Goal: Task Accomplishment & Management: Complete application form

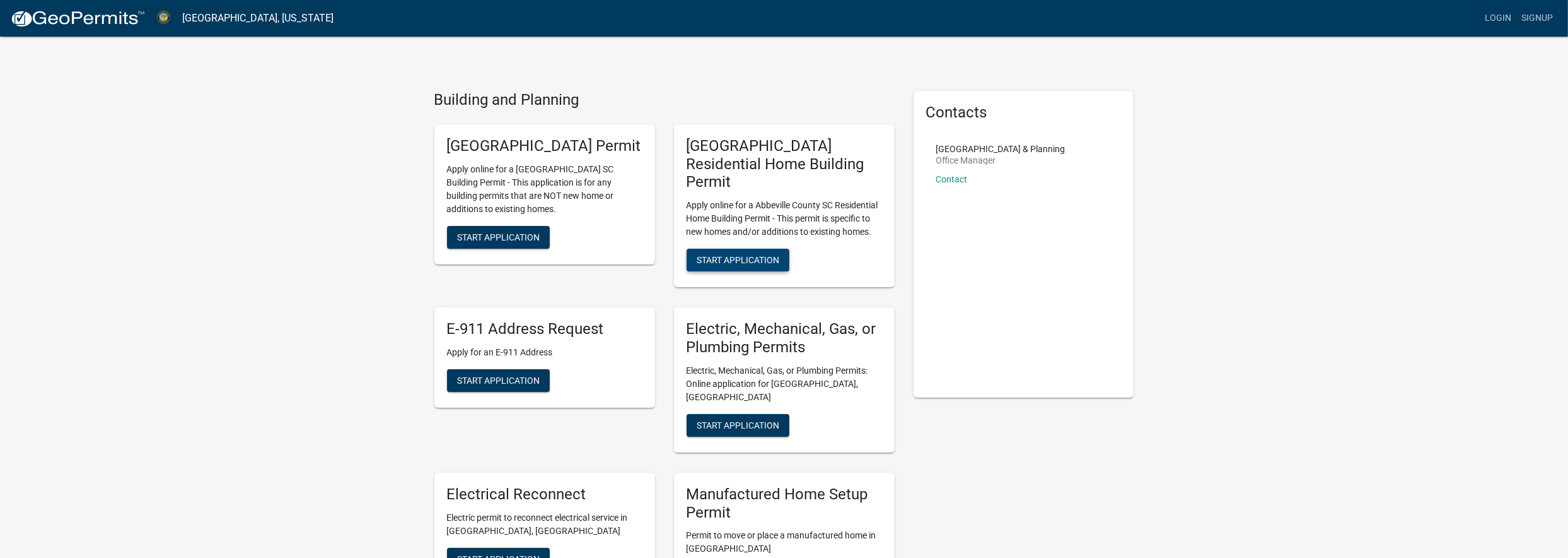
click at [739, 255] on span "Start Application" at bounding box center [737, 260] width 82 height 10
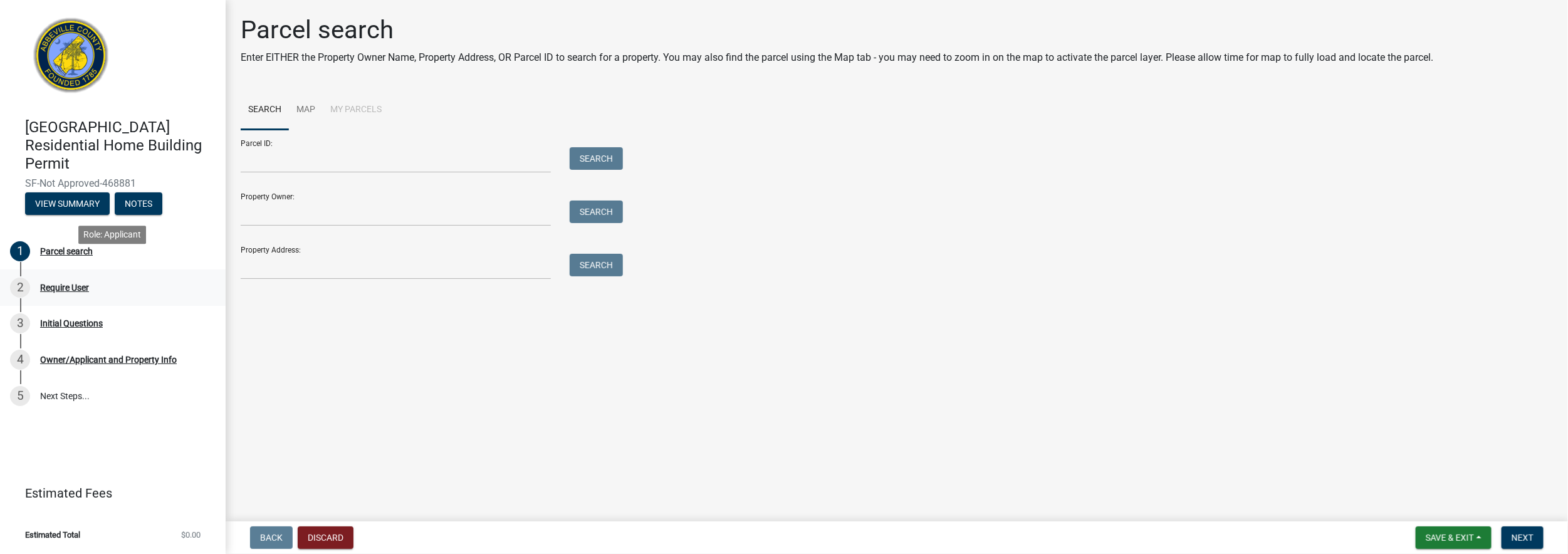
click at [78, 283] on div "Require User" at bounding box center [64, 287] width 49 height 9
click at [311, 107] on link "Map" at bounding box center [305, 110] width 34 height 40
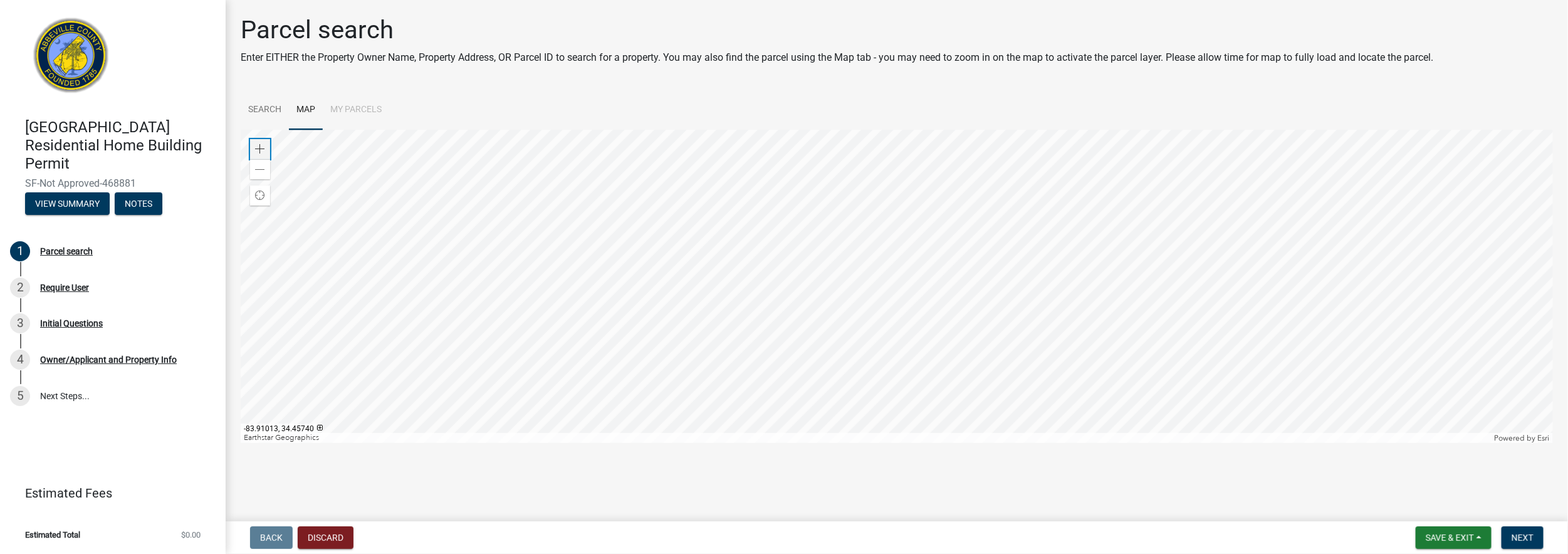
click at [259, 145] on span at bounding box center [260, 149] width 10 height 10
click at [259, 146] on span at bounding box center [260, 149] width 10 height 10
click at [713, 442] on div at bounding box center [897, 286] width 1312 height 313
click at [921, 403] on div at bounding box center [897, 286] width 1312 height 313
click at [257, 160] on div "Zoom out" at bounding box center [260, 169] width 20 height 20
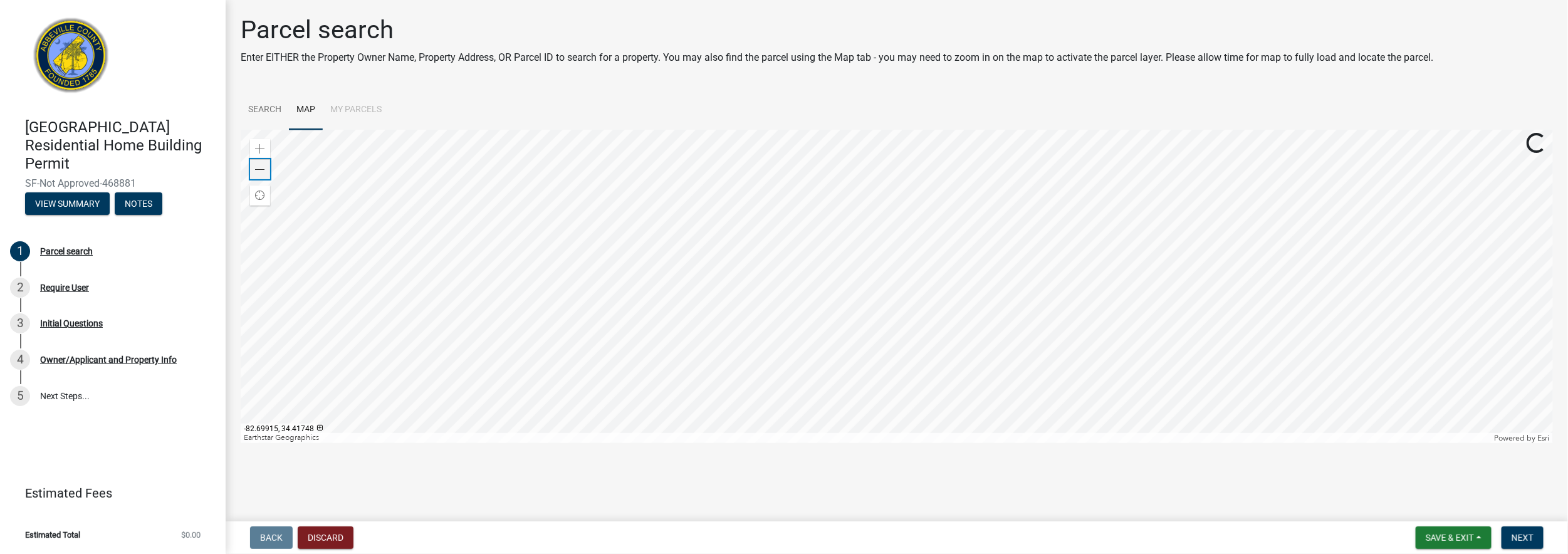
click at [258, 163] on div "Zoom out" at bounding box center [260, 169] width 20 height 20
click at [258, 168] on span at bounding box center [260, 170] width 10 height 10
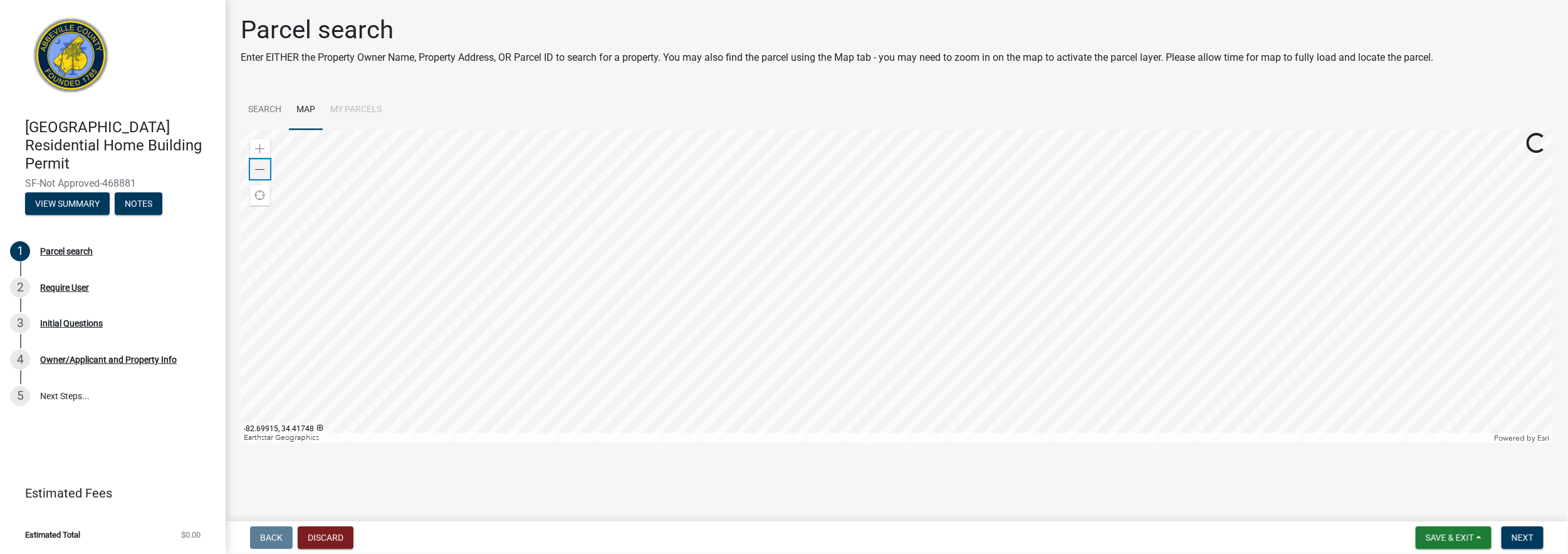
click at [258, 168] on span at bounding box center [260, 170] width 10 height 10
click at [255, 146] on span at bounding box center [260, 149] width 10 height 10
click at [257, 148] on span at bounding box center [260, 149] width 10 height 10
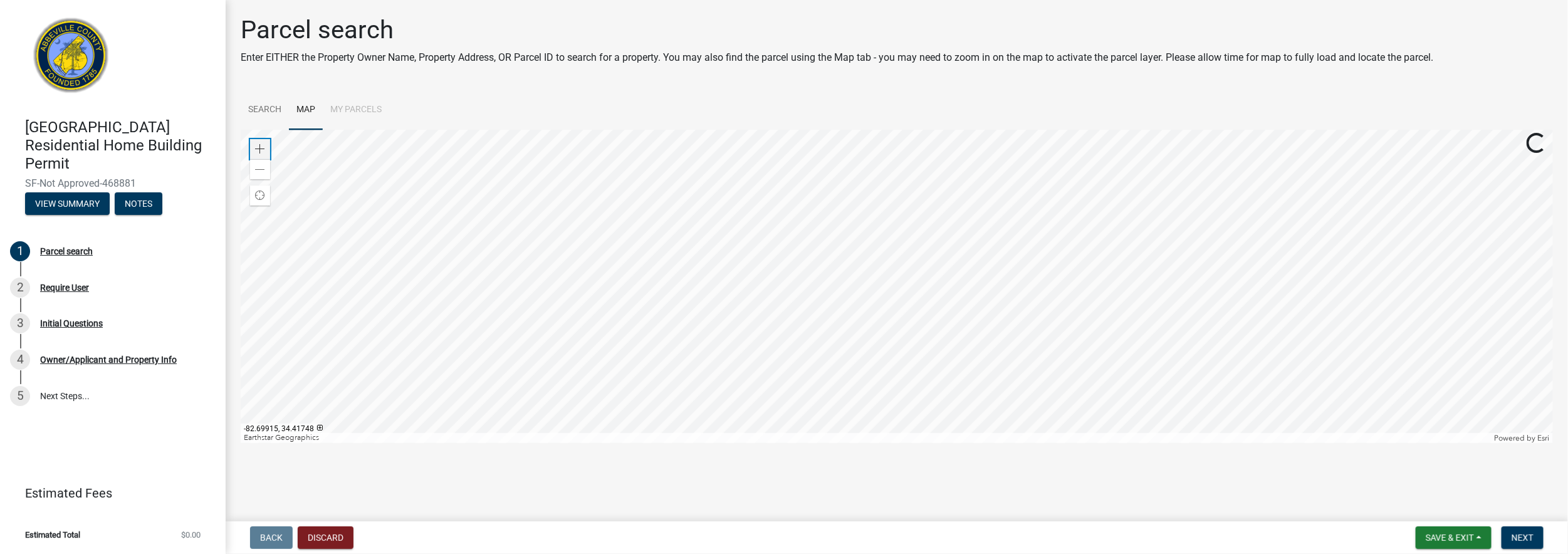
click at [257, 148] on span at bounding box center [260, 149] width 10 height 10
click at [879, 240] on div at bounding box center [897, 286] width 1312 height 313
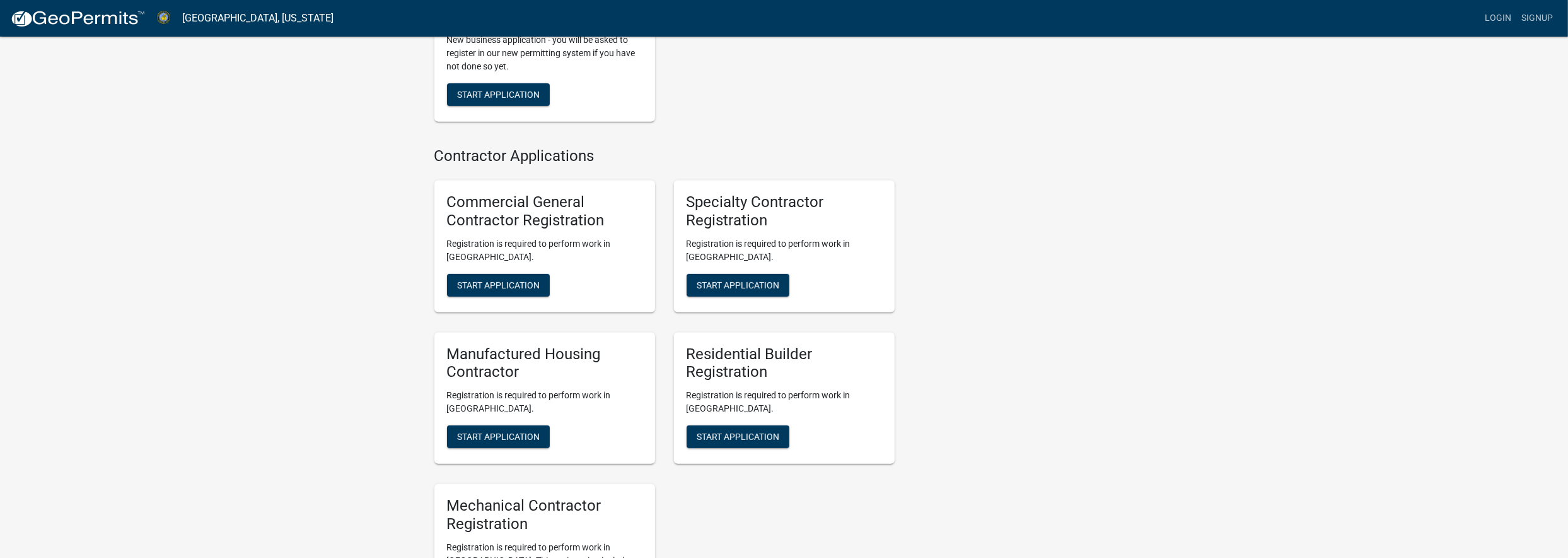
scroll to position [630, 0]
click at [742, 431] on span "Start Application" at bounding box center [737, 436] width 82 height 10
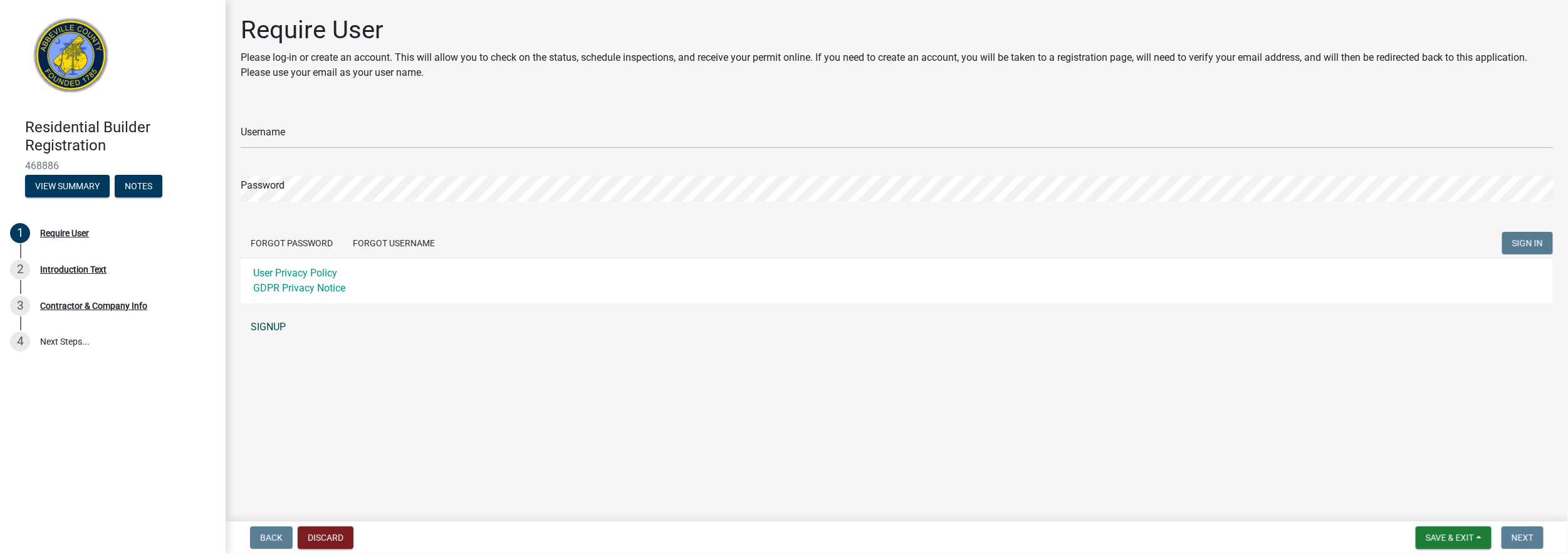
click at [271, 325] on link "SIGNUP" at bounding box center [897, 327] width 1312 height 25
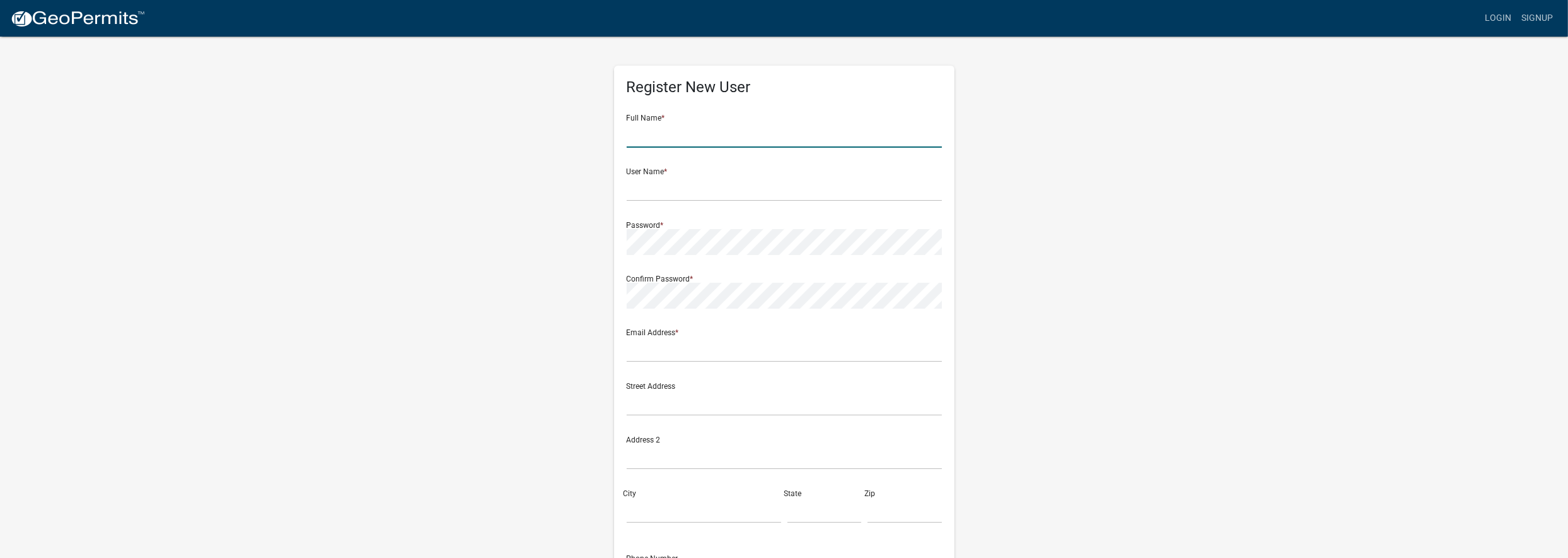
click at [692, 134] on input "text" at bounding box center [784, 134] width 315 height 26
type input "B"
type input "Jennifer Shivers"
type input "j"
type input "bcinc44"
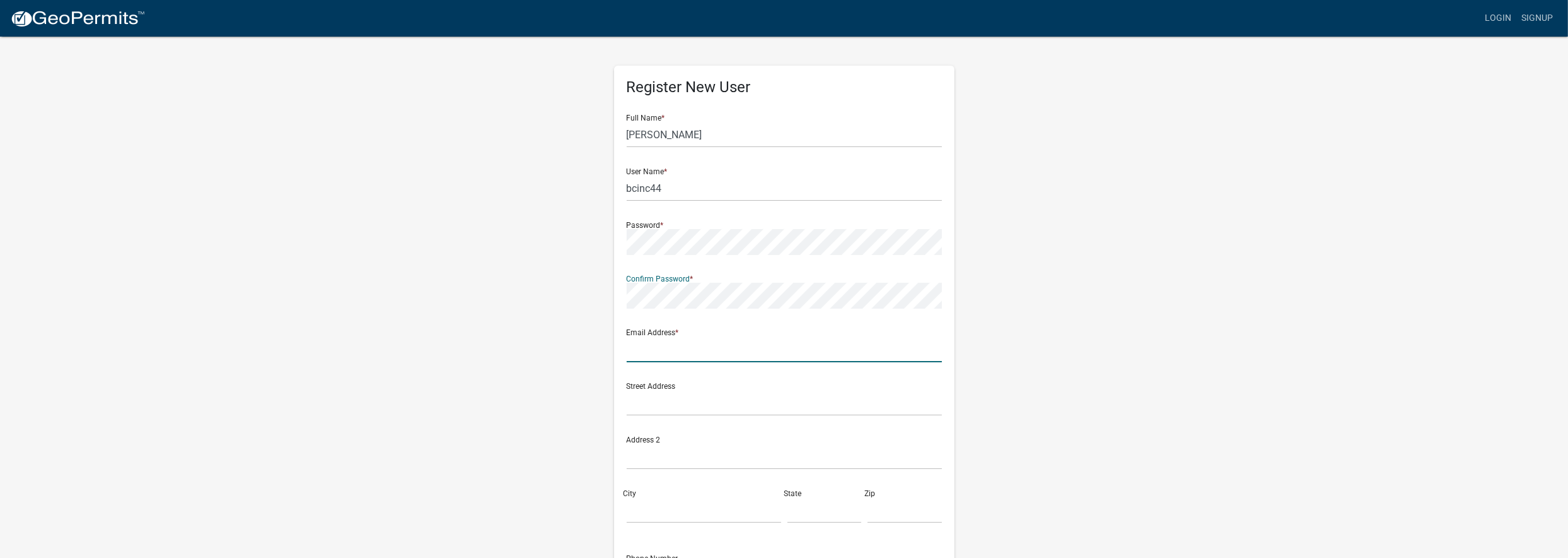
click at [646, 349] on input "text" at bounding box center [784, 349] width 315 height 26
click at [648, 363] on input "jshiuvers@bcincsc.com" at bounding box center [784, 362] width 315 height 26
click at [650, 362] on input "jshiuvers@bcincsc.com" at bounding box center [784, 362] width 315 height 26
type input "jshivers@bcincsc.com"
click at [609, 235] on div "Register New User Full Name * Jennifer Shivers User Name * bcinc44 Password * C…" at bounding box center [784, 379] width 360 height 688
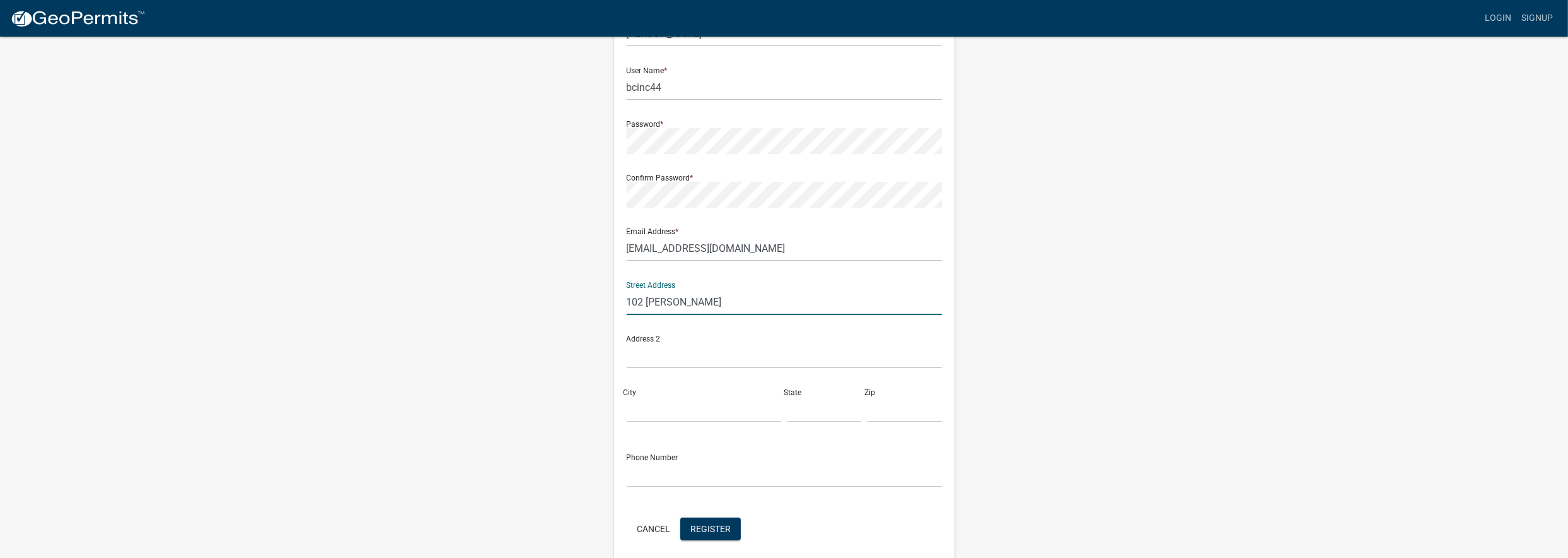
scroll to position [102, 0]
click at [721, 296] on input "102 Trammell" at bounding box center [784, 301] width 315 height 26
type input "102 Trammell Rd"
click at [682, 356] on input "text" at bounding box center [784, 354] width 315 height 26
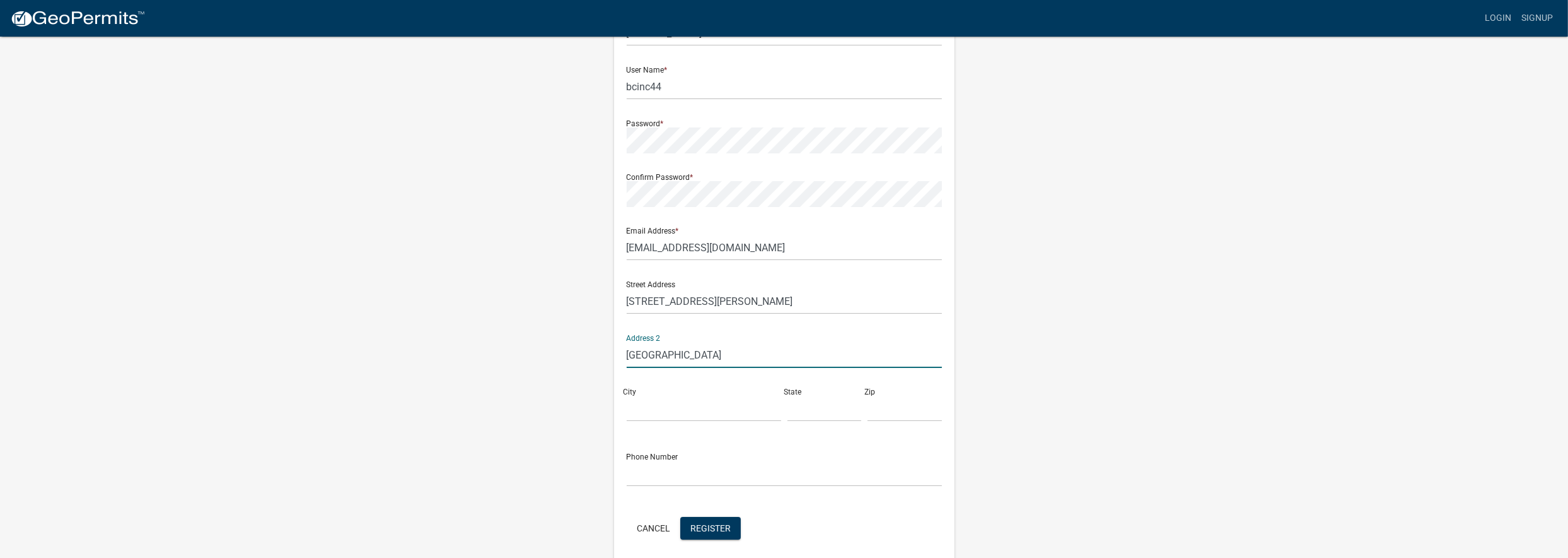
type input "Greenville"
type input "SC"
type input "29617"
type input "8644209475"
click at [705, 522] on span "Register" at bounding box center [710, 527] width 40 height 10
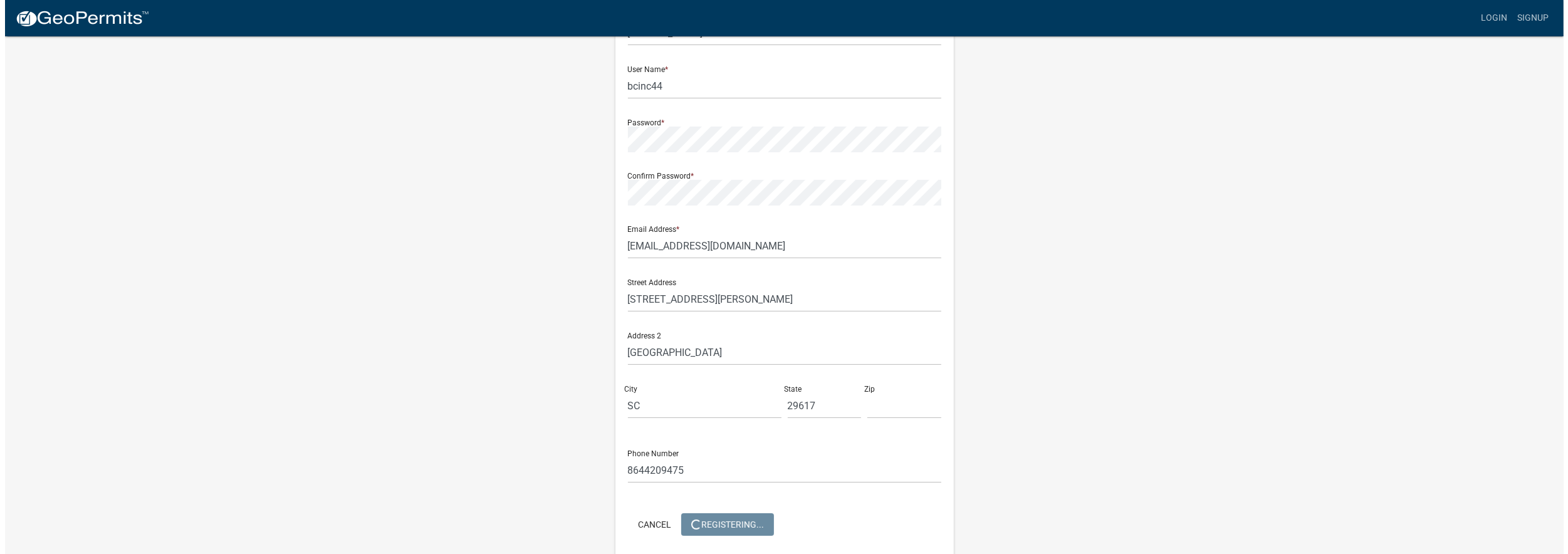
scroll to position [0, 0]
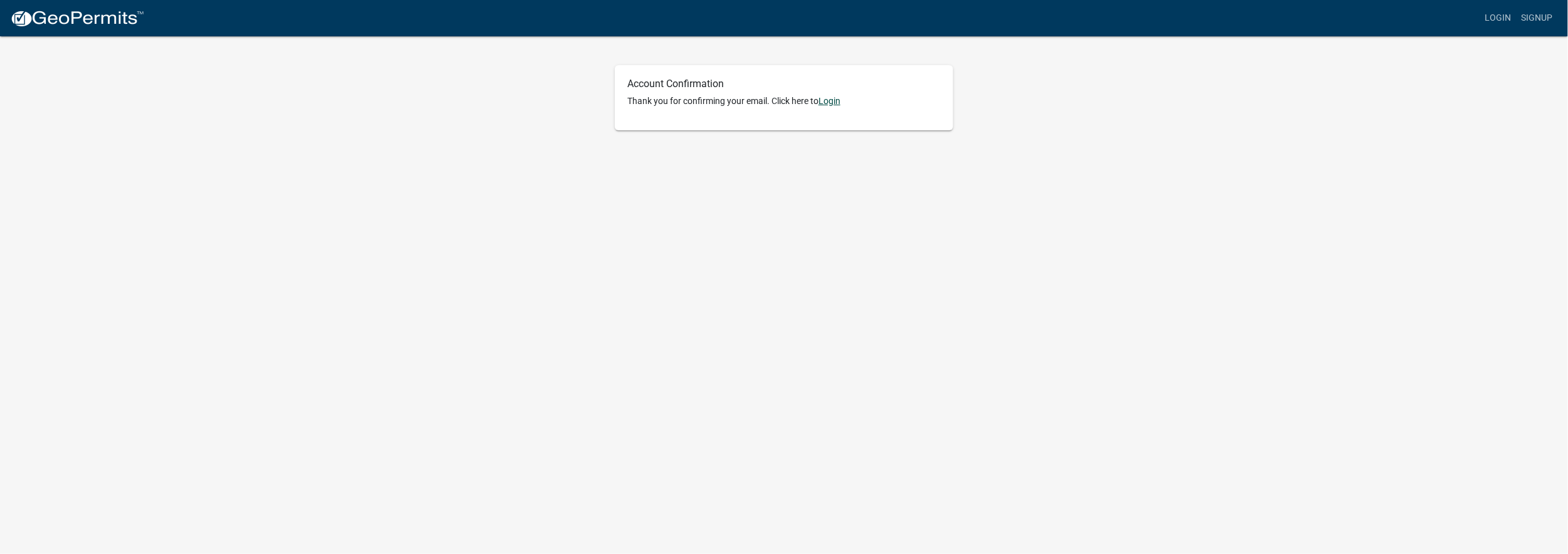
click at [835, 101] on link "Login" at bounding box center [829, 101] width 22 height 10
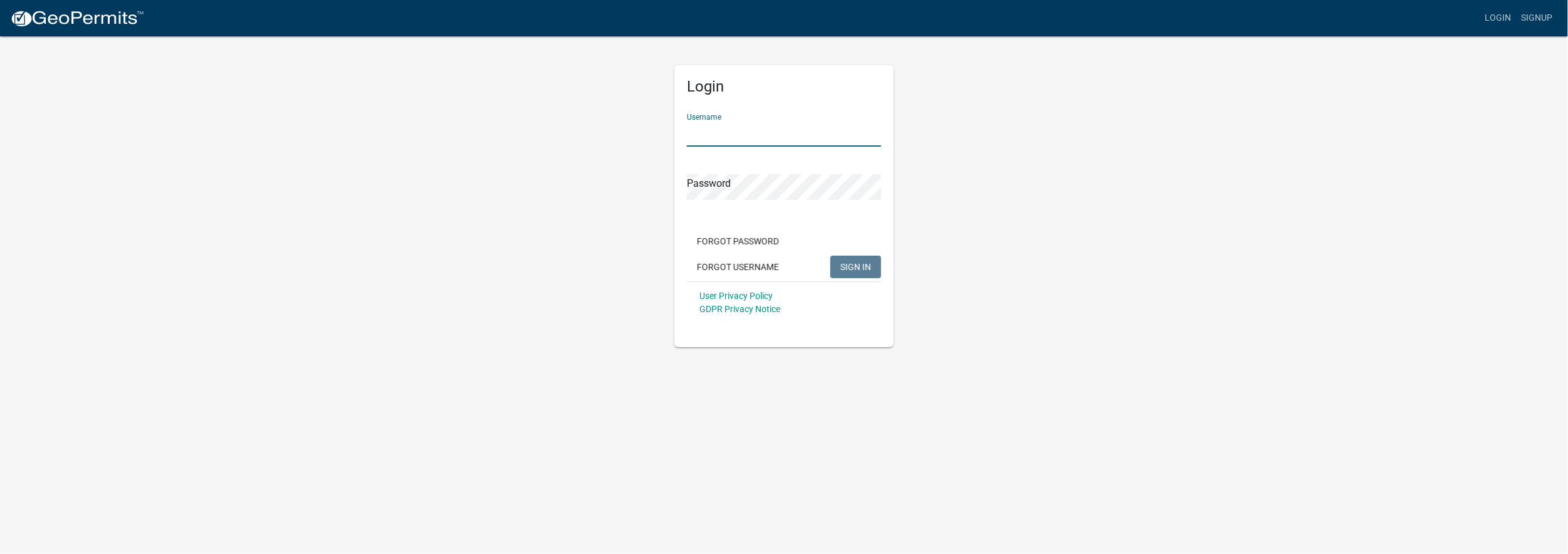
click at [741, 141] on input "Username" at bounding box center [784, 133] width 194 height 26
type input "j"
type input "bcinc44"
click at [830, 256] on button "SIGN IN" at bounding box center [855, 266] width 50 height 22
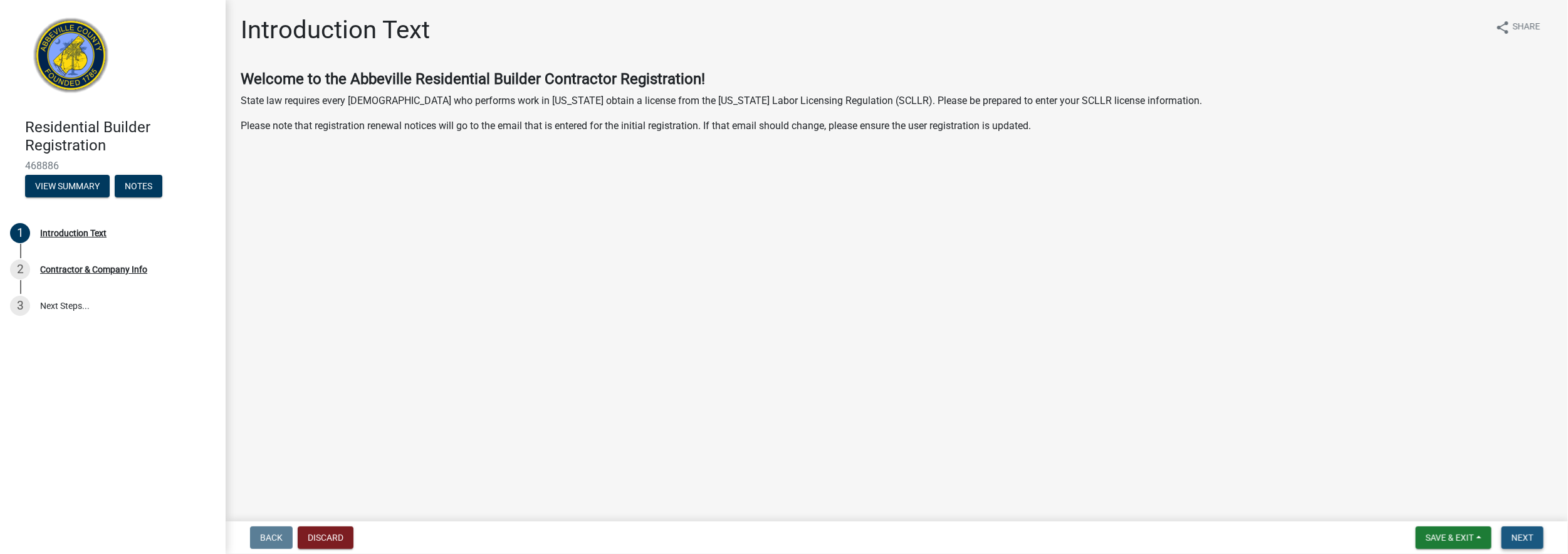
click at [1525, 533] on span "Next" at bounding box center [1522, 537] width 22 height 10
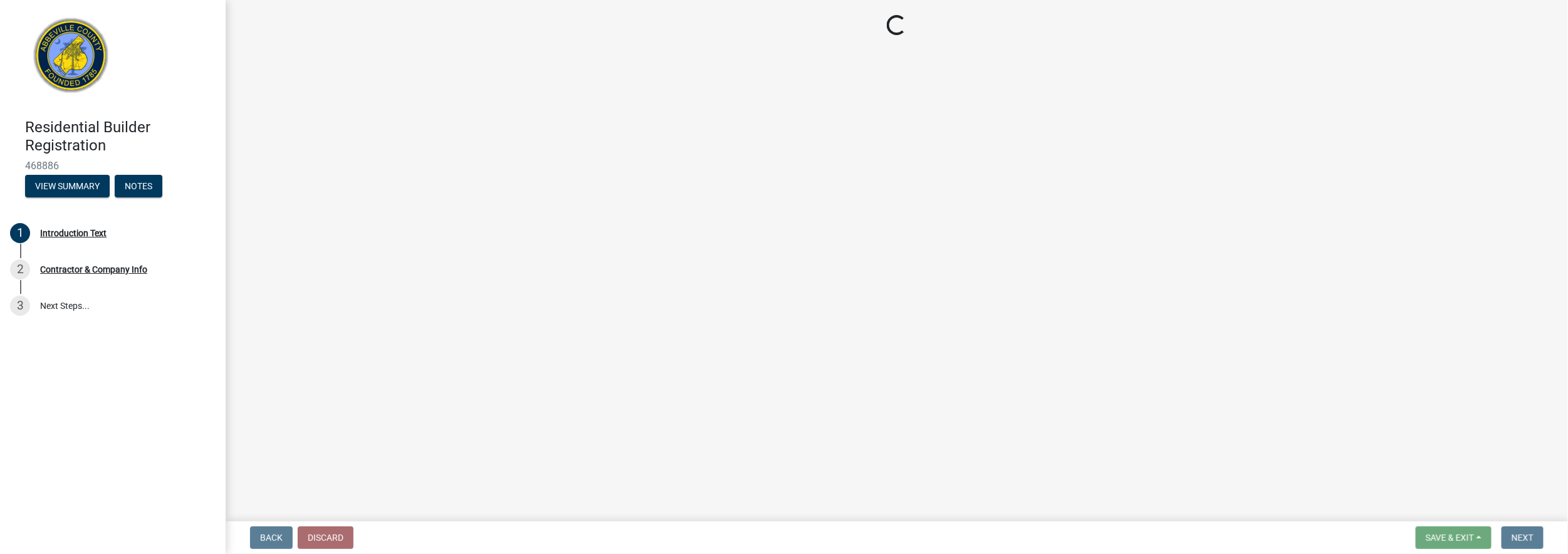
select select "29617"
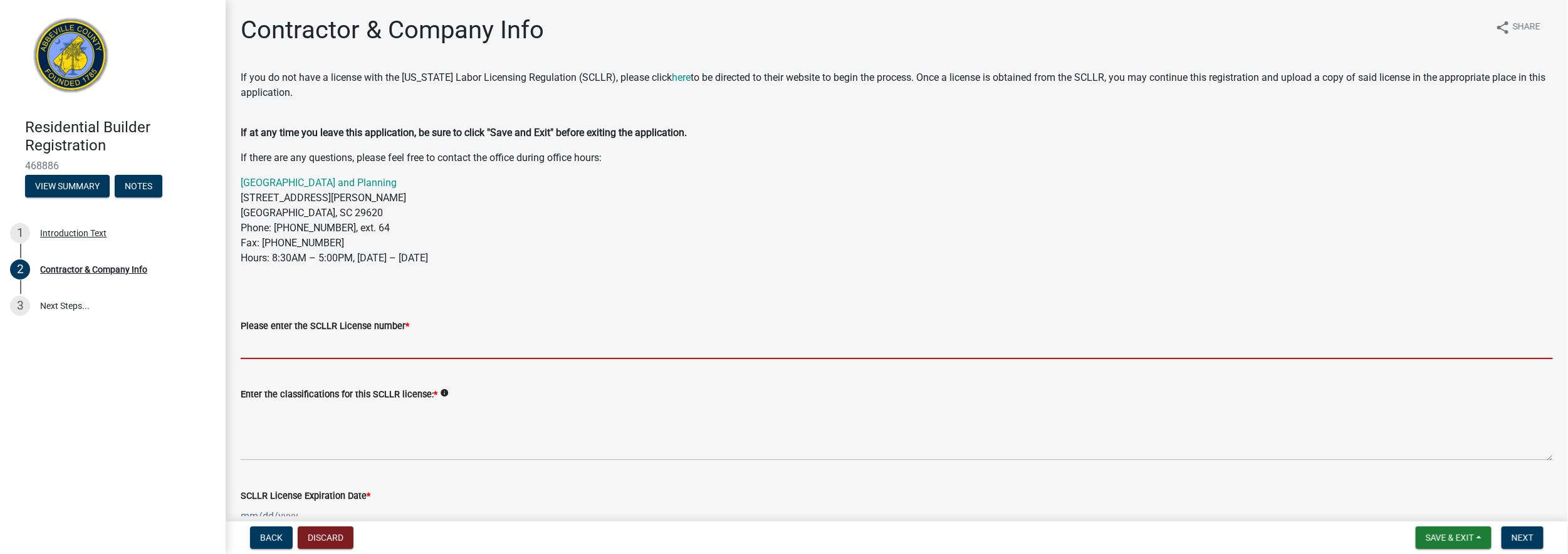
click at [389, 342] on input "Please enter the SCLLR License number *" at bounding box center [897, 346] width 1312 height 26
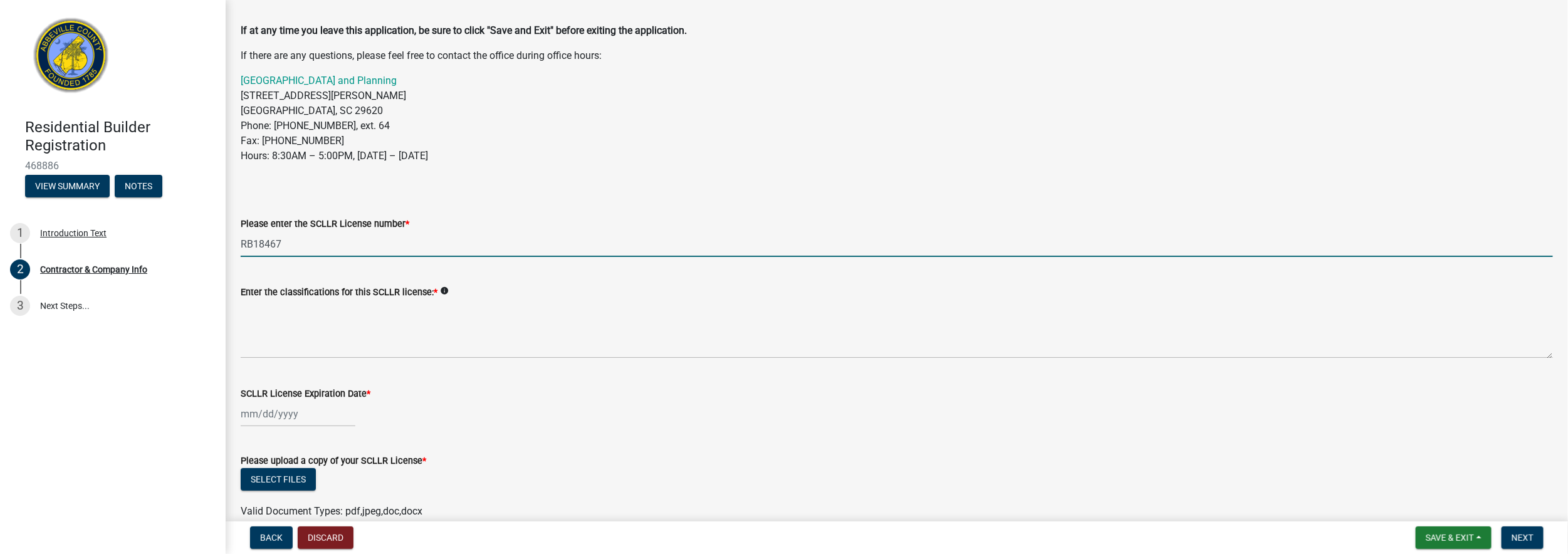
scroll to position [104, 0]
type input "RB18467"
click at [443, 285] on icon "info" at bounding box center [444, 289] width 9 height 9
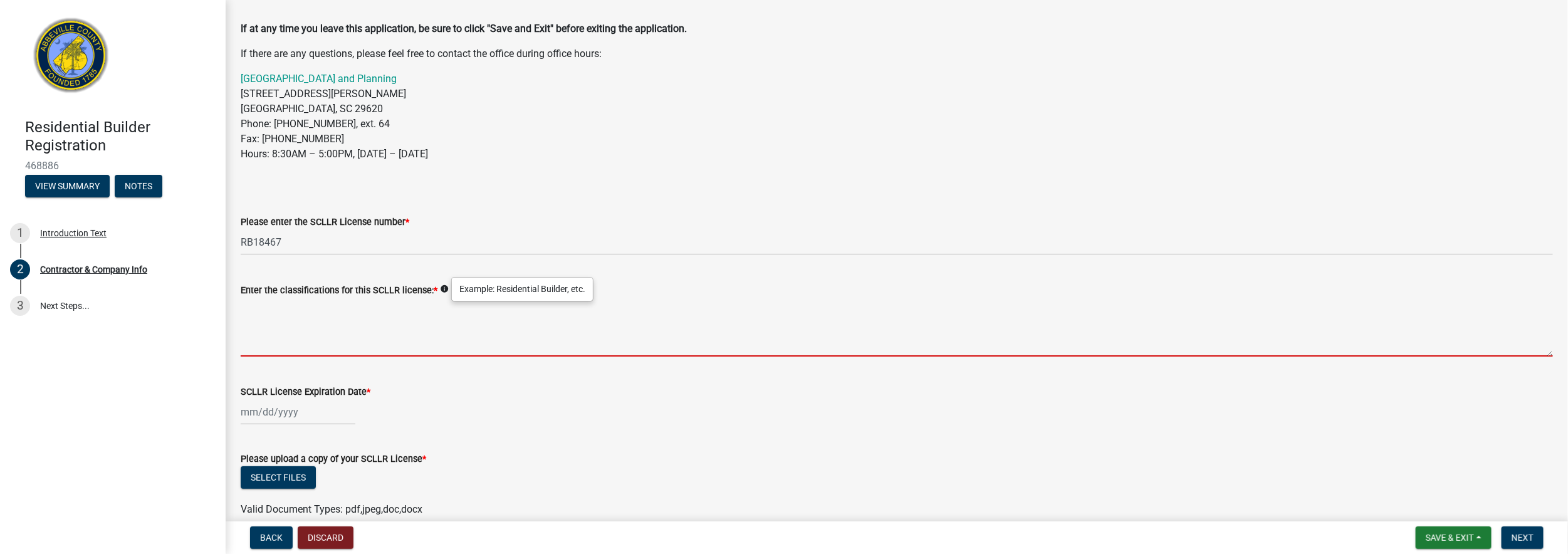
click at [367, 339] on textarea "Enter the classifications for this SCLLR license: *" at bounding box center [897, 327] width 1312 height 59
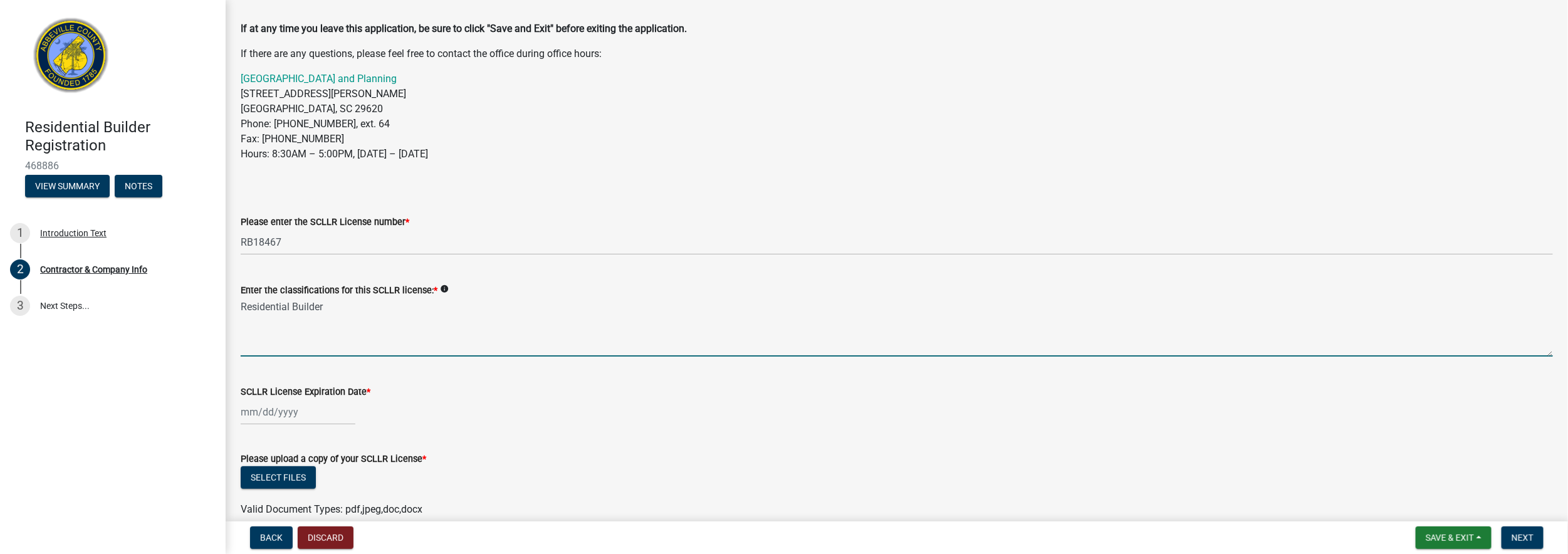
type textarea "Residential Builder"
select select "8"
select select "2025"
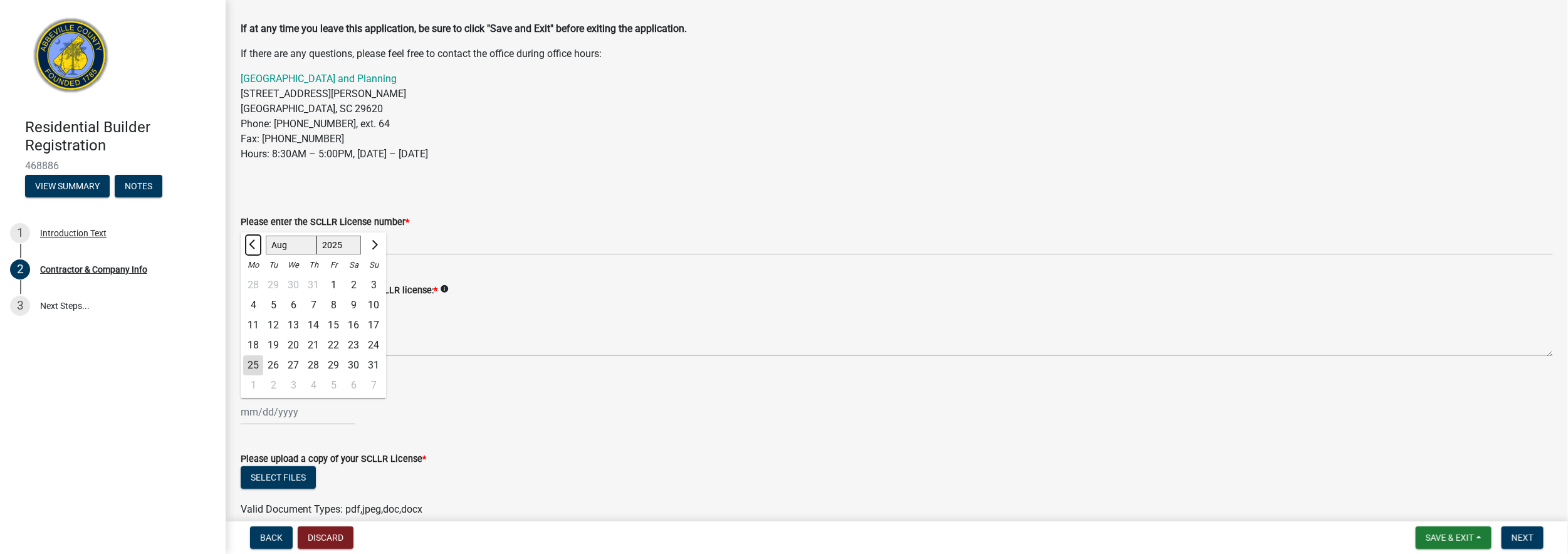
click at [254, 246] on span "Previous month" at bounding box center [253, 244] width 9 height 9
select select "6"
click at [251, 383] on div "30" at bounding box center [253, 385] width 20 height 20
type input "06/30/2025"
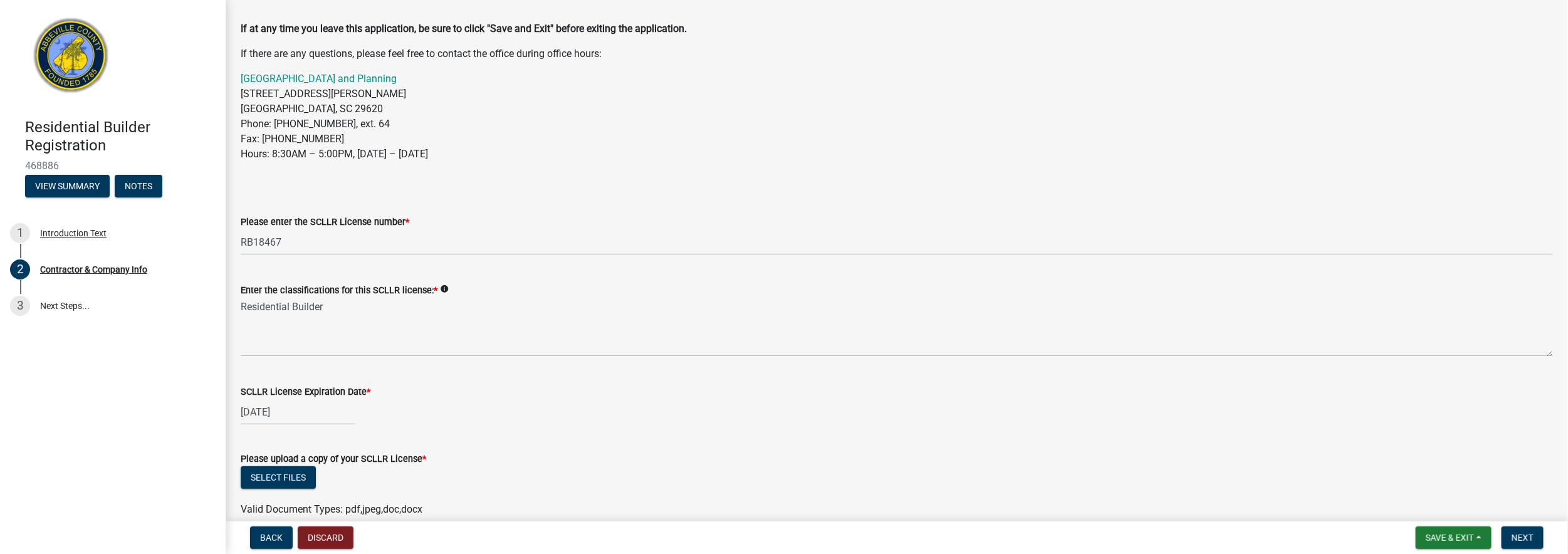
click at [317, 413] on div "06/30/2025" at bounding box center [298, 411] width 115 height 26
select select "6"
select select "2025"
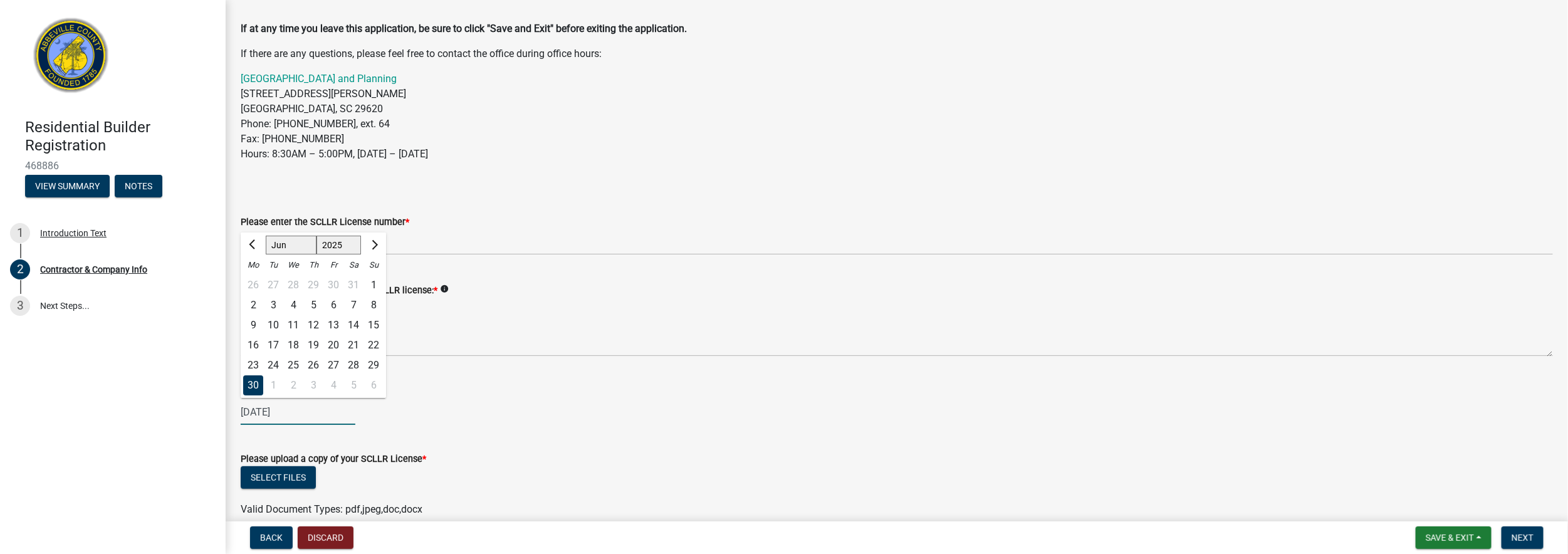
click at [348, 246] on select "1525 1526 1527 1528 1529 1530 1531 1532 1533 1534 1535 1536 1537 1538 1539 1540…" at bounding box center [338, 245] width 46 height 19
click at [361, 228] on div "Please enter the SCLLR License number *" at bounding box center [897, 222] width 1312 height 15
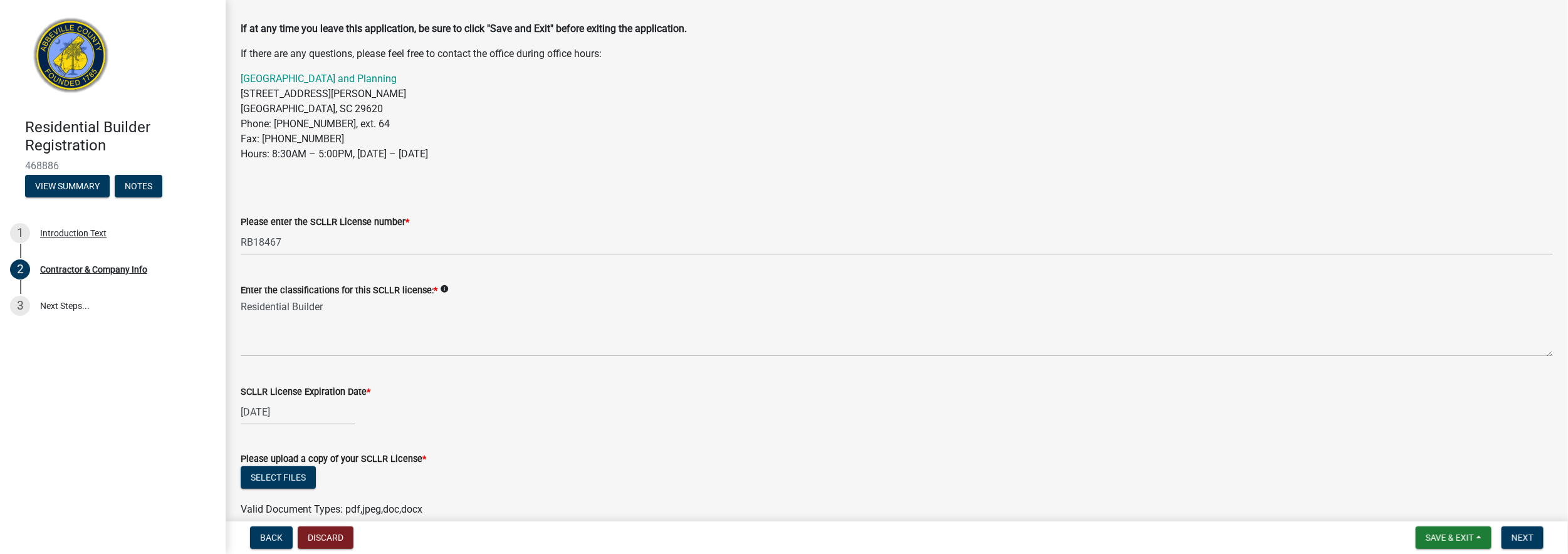
click at [297, 413] on div "06/30/2025" at bounding box center [298, 411] width 115 height 26
select select "6"
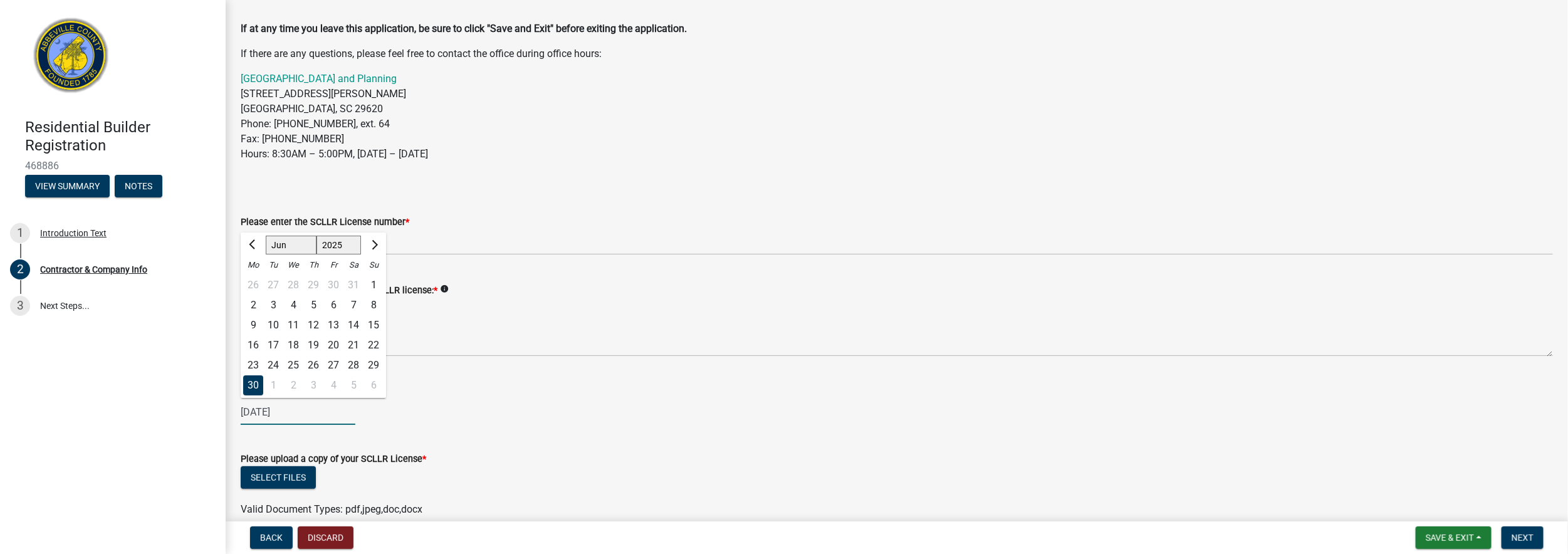
click at [348, 246] on select "1525 1526 1527 1528 1529 1530 1531 1532 1533 1534 1535 1536 1537 1538 1539 1540…" at bounding box center [338, 245] width 46 height 19
select select "2026"
click at [316, 236] on select "1525 1526 1527 1528 1529 1530 1531 1532 1533 1534 1535 1536 1537 1538 1539 1540…" at bounding box center [338, 245] width 46 height 19
click at [469, 413] on div "06/30/2025 Jan Feb Mar Apr May Jun Jul Aug Sep Oct Nov Dec 1526 1527 1528 1529 …" at bounding box center [897, 411] width 1312 height 26
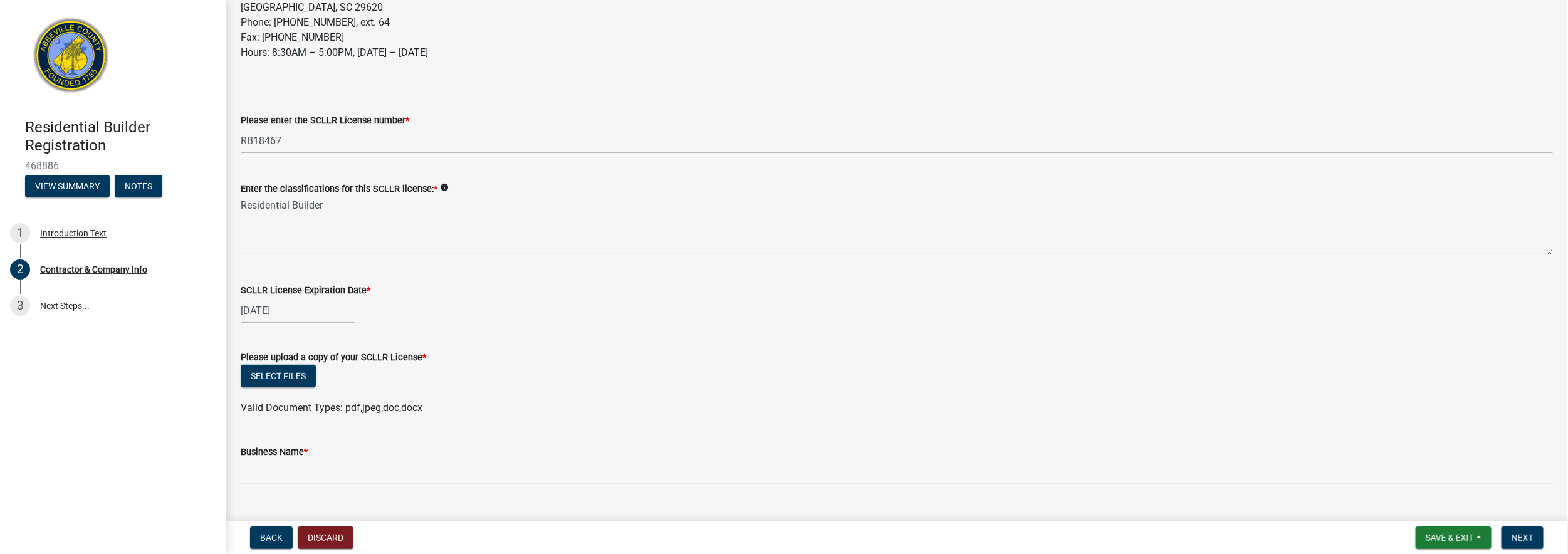
scroll to position [208, 0]
click at [291, 371] on button "Select files" at bounding box center [278, 374] width 75 height 22
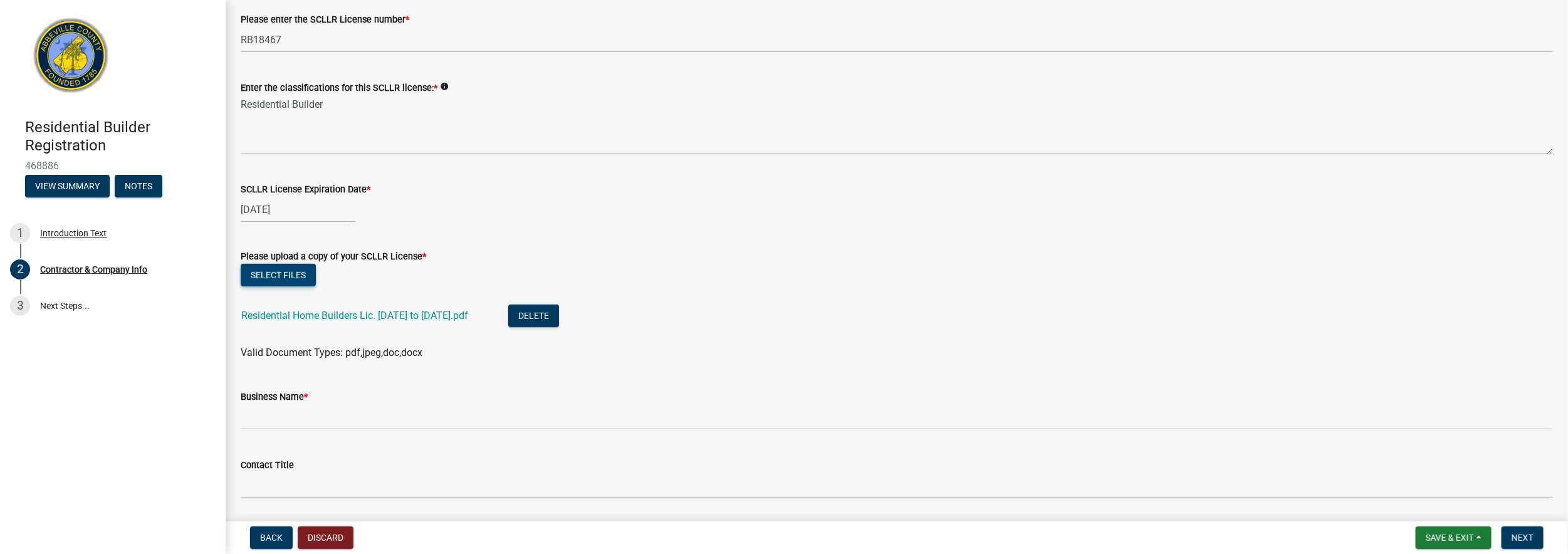
scroll to position [307, 0]
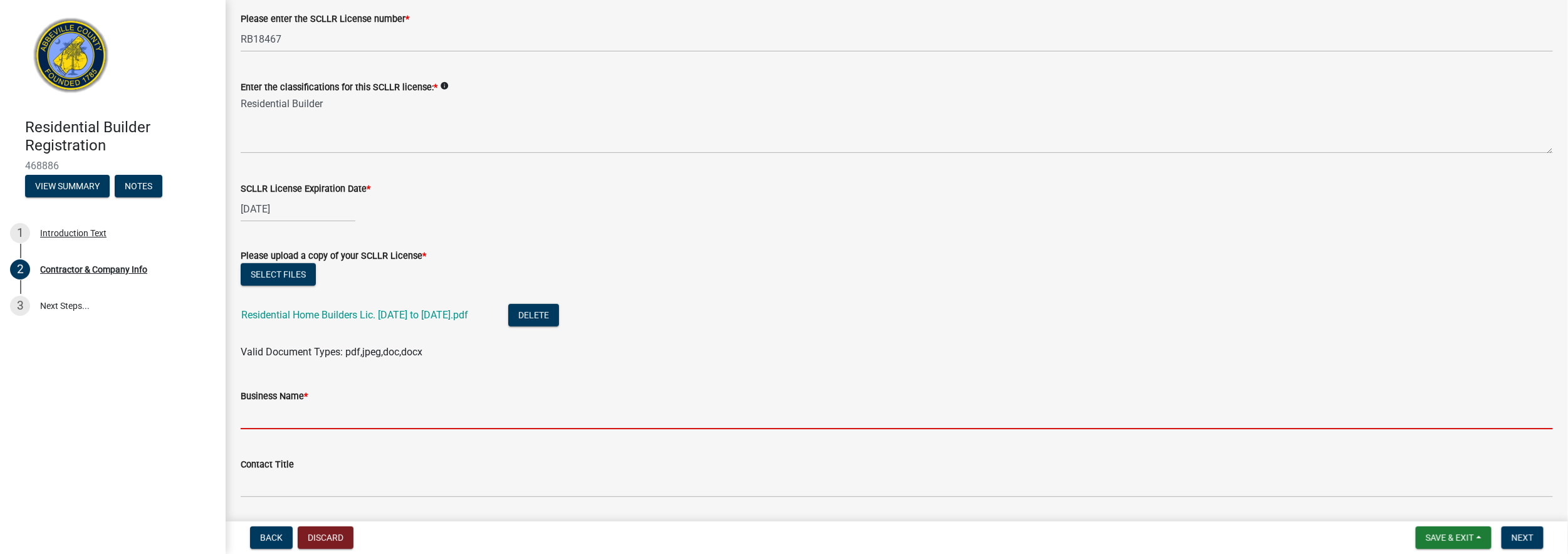
click at [288, 418] on input "Business Name *" at bounding box center [897, 416] width 1312 height 26
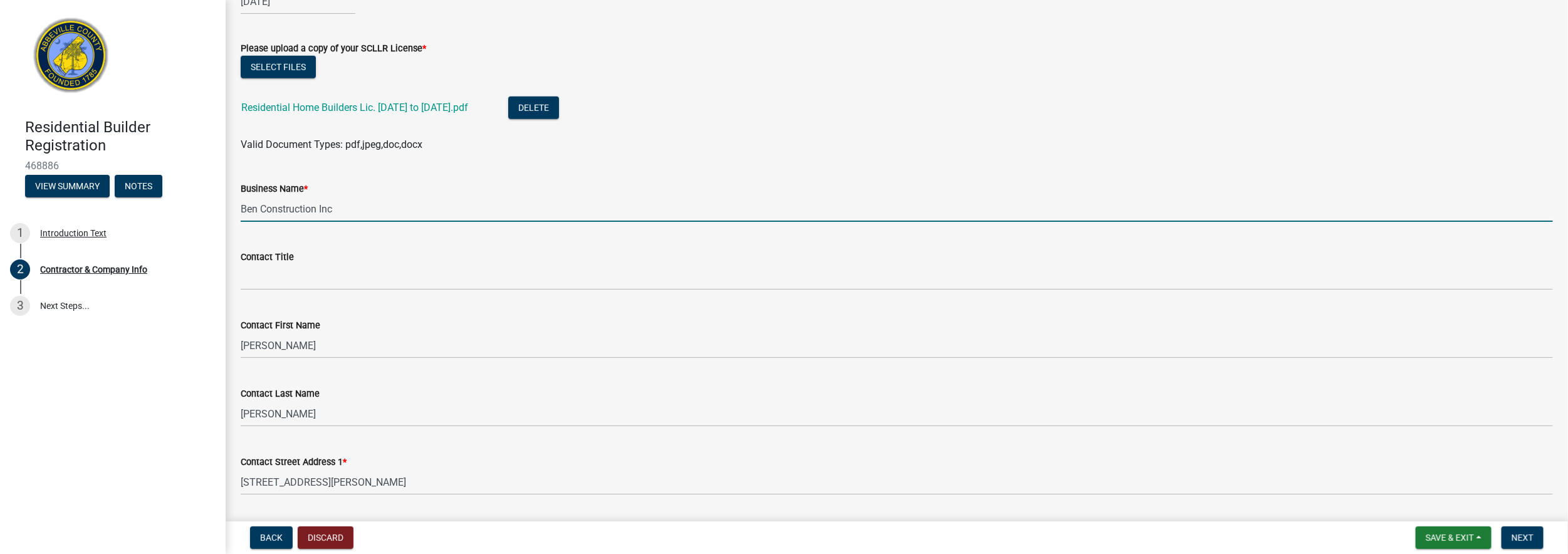
scroll to position [515, 0]
type input "Ben Construction Inc"
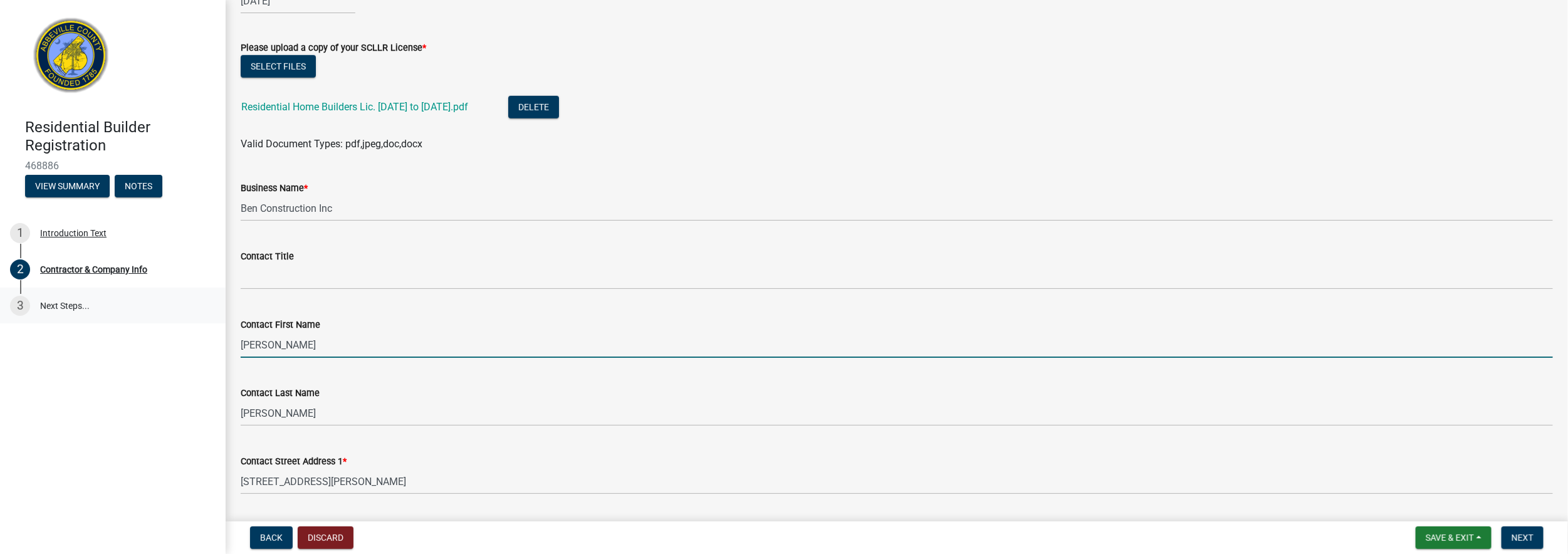
drag, startPoint x: 288, startPoint y: 343, endPoint x: 207, endPoint y: 316, distance: 85.4
click at [205, 320] on div "Residential Builder Registration 468886 View Summary Notes 1 Introduction Text …" at bounding box center [784, 277] width 1568 height 554
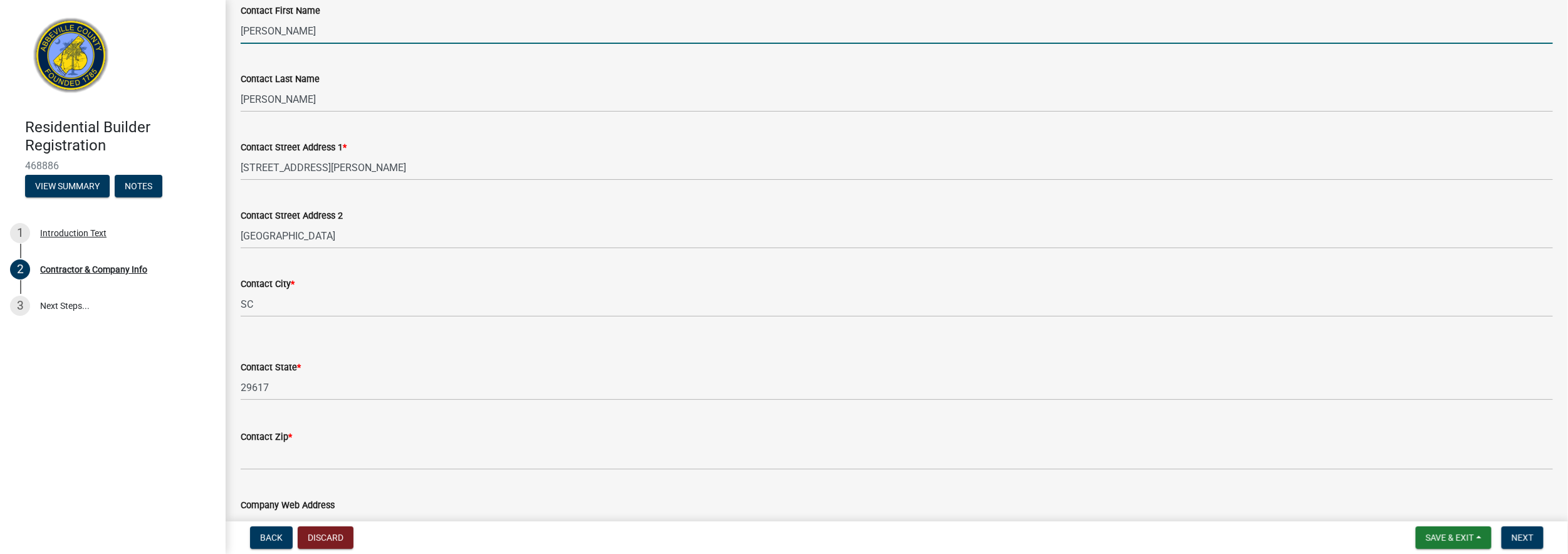
scroll to position [828, 0]
type input "Benjamin"
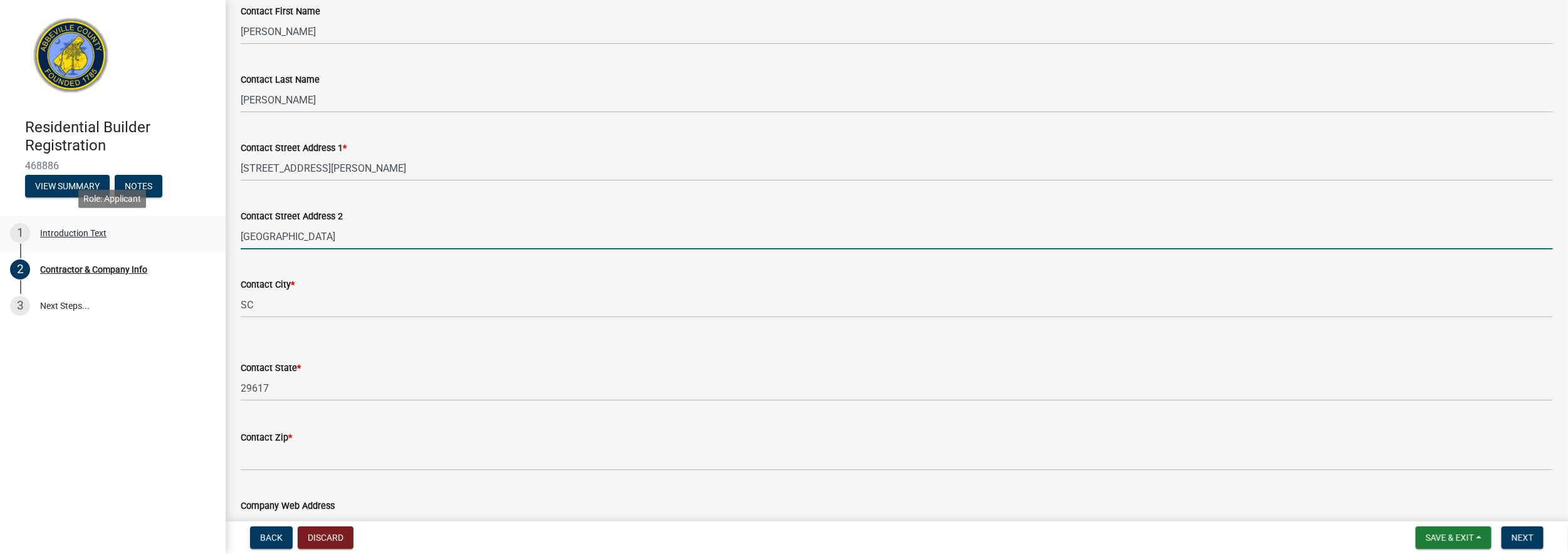
drag, startPoint x: 299, startPoint y: 241, endPoint x: 210, endPoint y: 241, distance: 89.0
click at [205, 236] on div "Residential Builder Registration 468886 View Summary Notes 1 Introduction Text …" at bounding box center [784, 277] width 1568 height 554
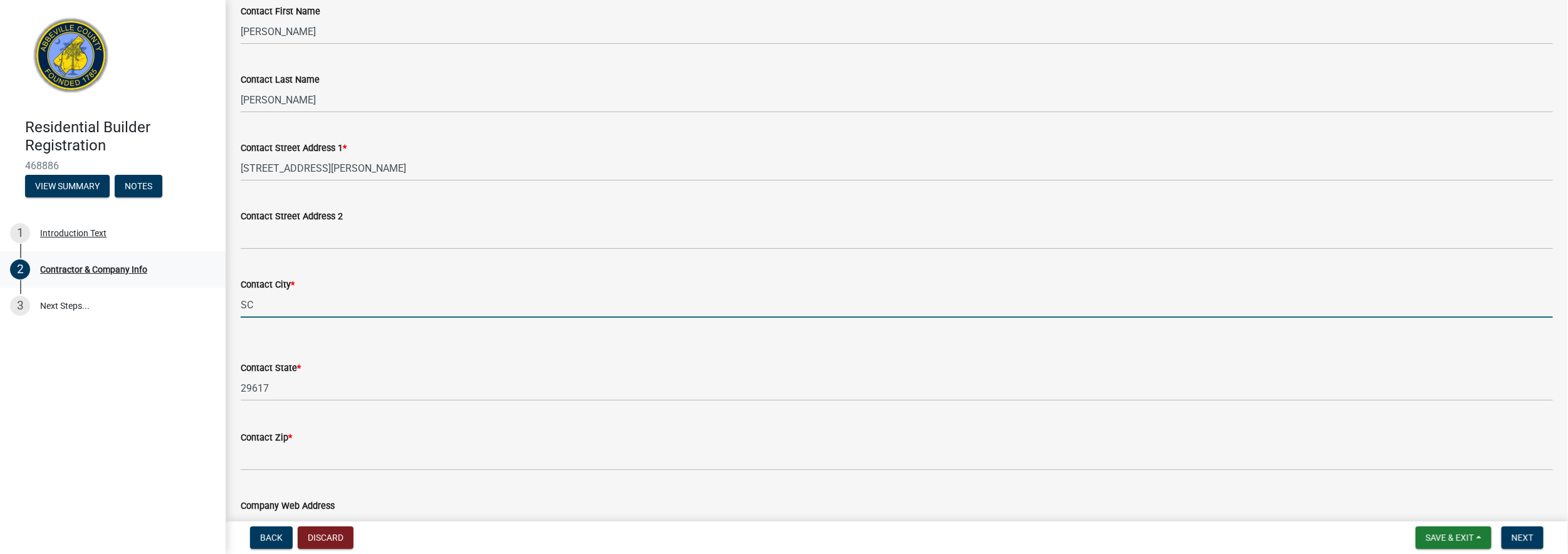
drag, startPoint x: 256, startPoint y: 306, endPoint x: 199, endPoint y: 280, distance: 62.6
click at [213, 298] on div "Residential Builder Registration 468886 View Summary Notes 1 Introduction Text …" at bounding box center [784, 277] width 1568 height 554
type input "Greenville"
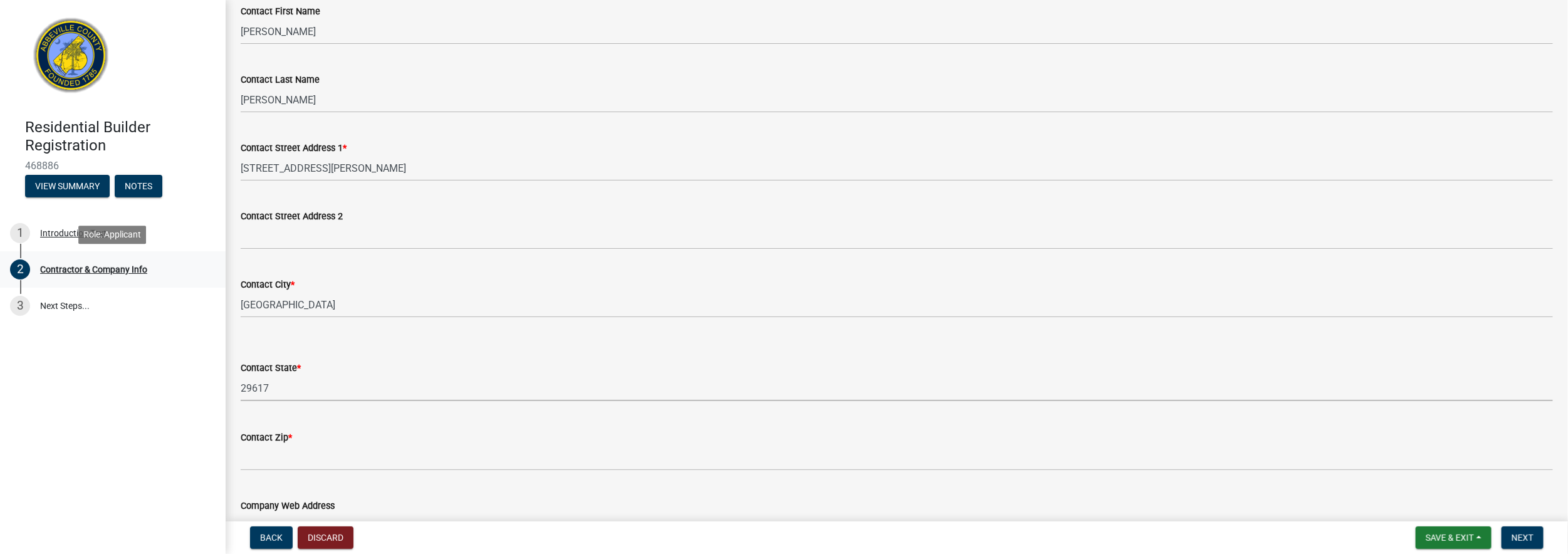
select select "SC"
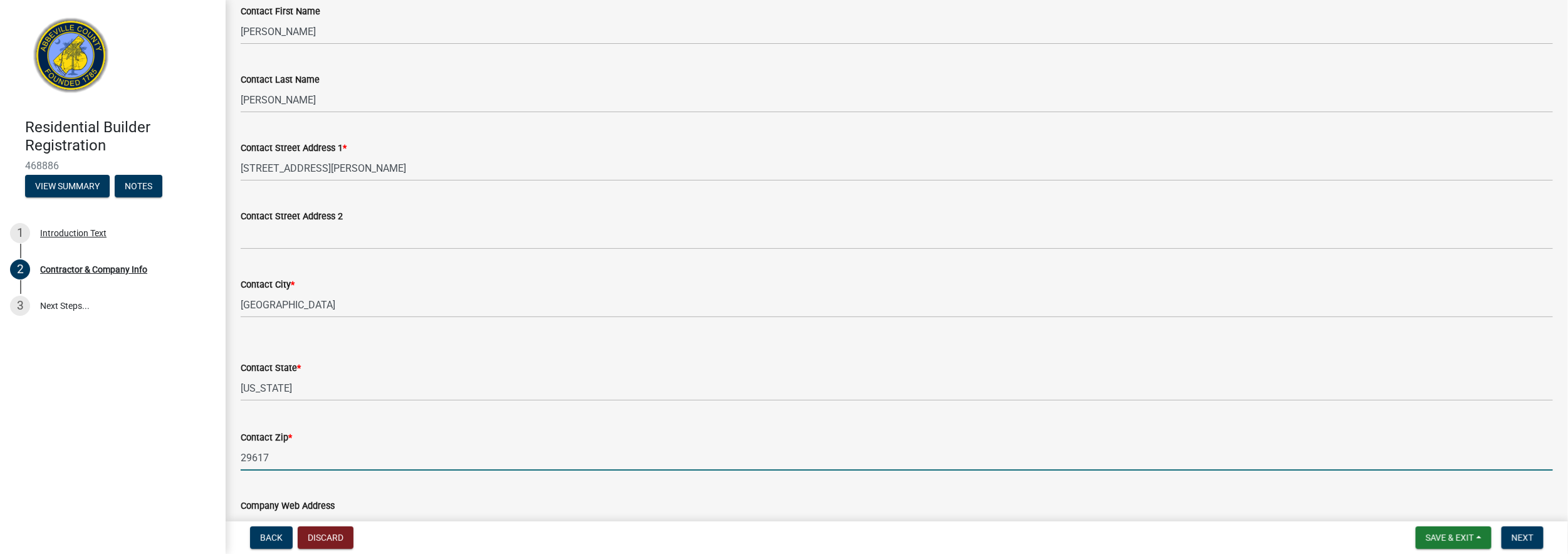
type input "29617"
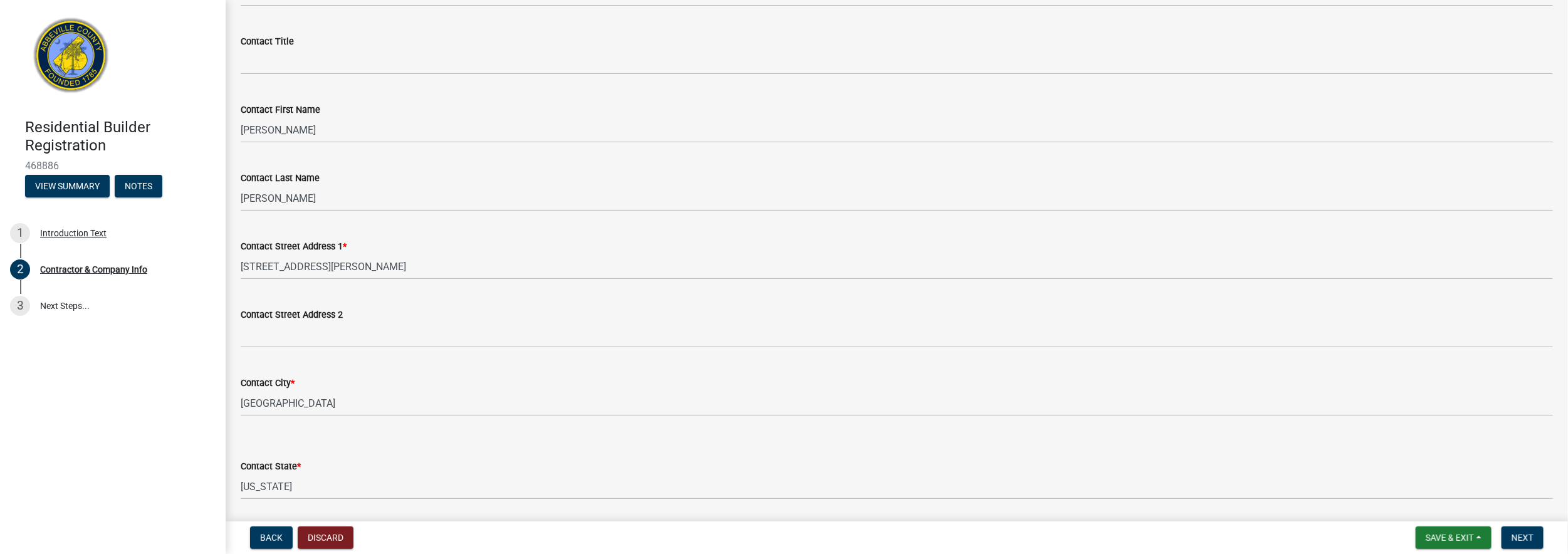
scroll to position [727, 0]
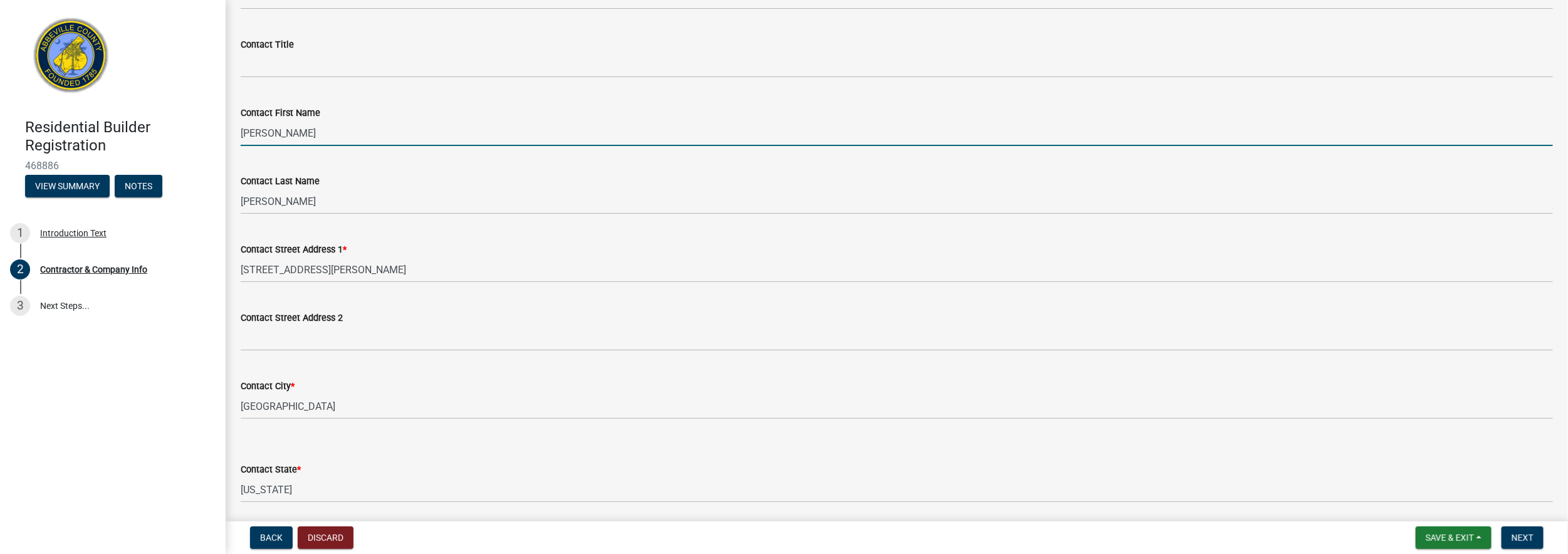
drag, startPoint x: 285, startPoint y: 136, endPoint x: 223, endPoint y: 125, distance: 63.0
click at [223, 125] on div "Residential Builder Registration 468886 View Summary Notes 1 Introduction Text …" at bounding box center [784, 277] width 1568 height 554
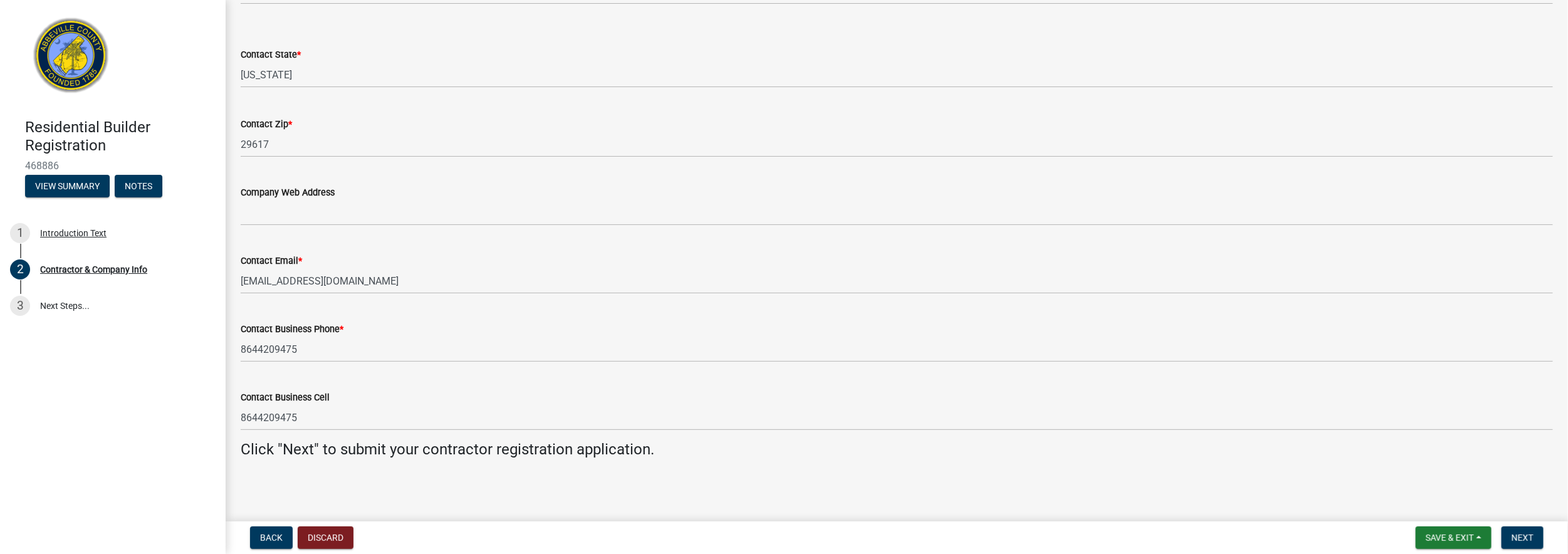
scroll to position [1142, 0]
type input "Jennifer"
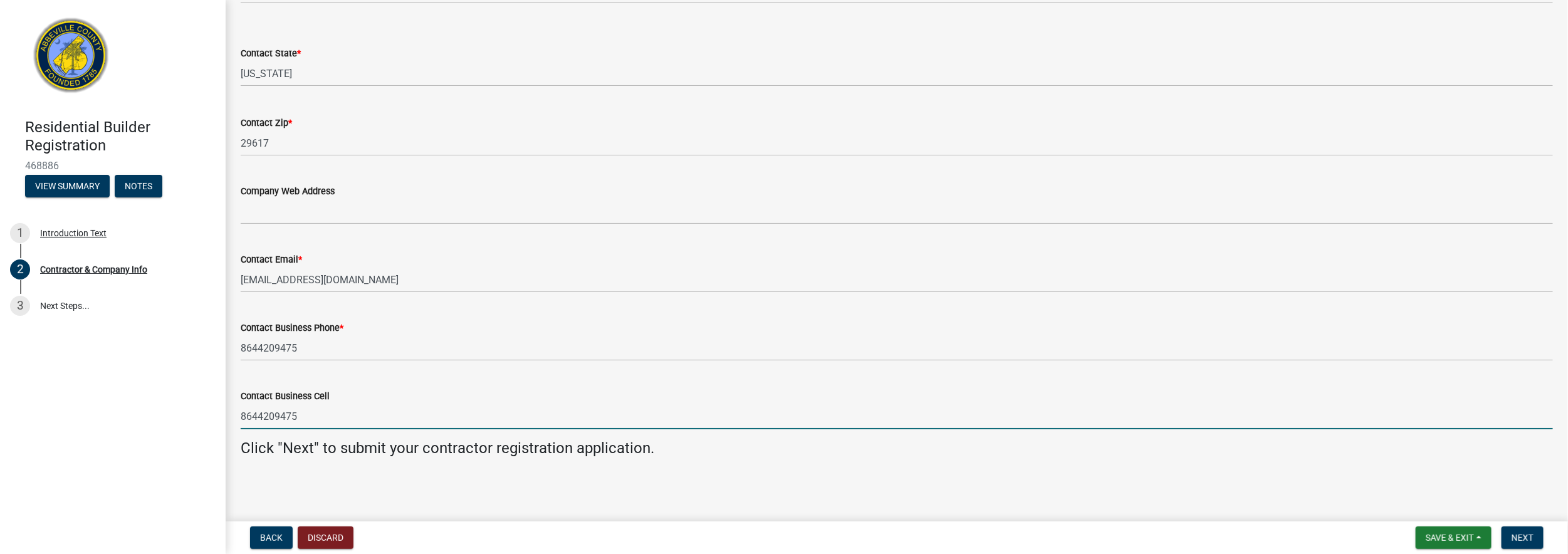
drag, startPoint x: 300, startPoint y: 419, endPoint x: 226, endPoint y: 417, distance: 74.0
type input "8645058651"
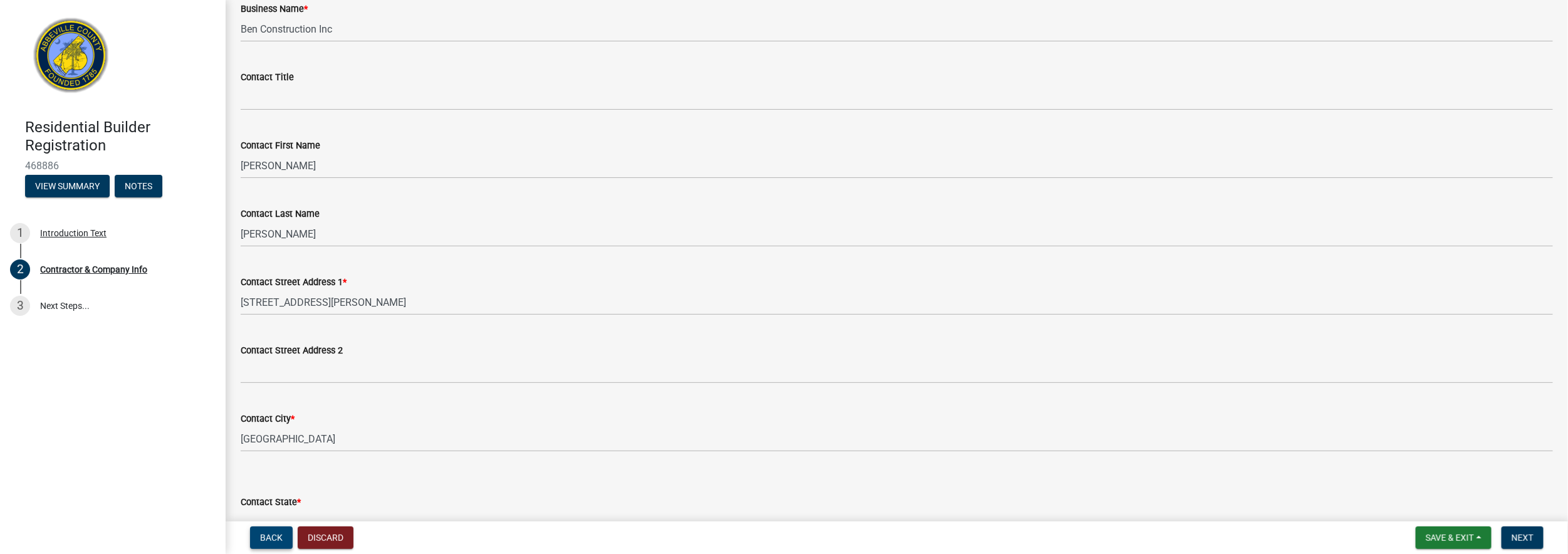
scroll to position [693, 0]
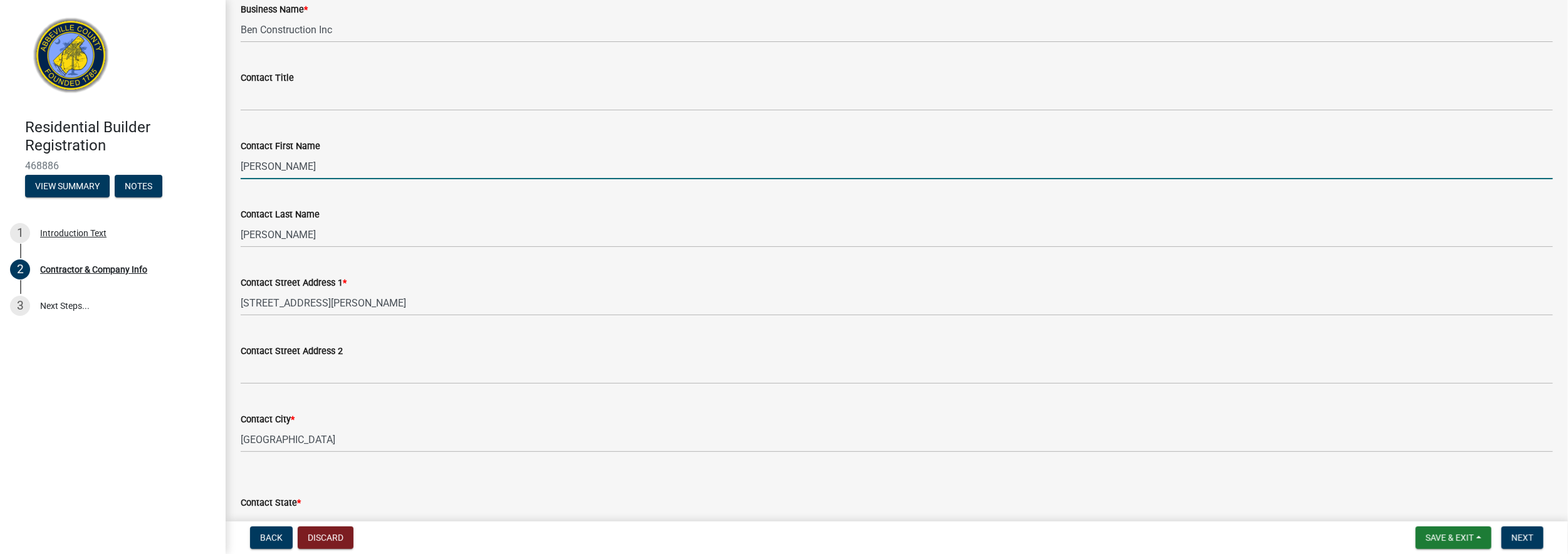
drag, startPoint x: 291, startPoint y: 166, endPoint x: 202, endPoint y: 165, distance: 89.0
click at [203, 165] on div "Residential Builder Registration 468886 View Summary Notes 1 Introduction Text …" at bounding box center [784, 277] width 1568 height 554
type input "Benjamin"
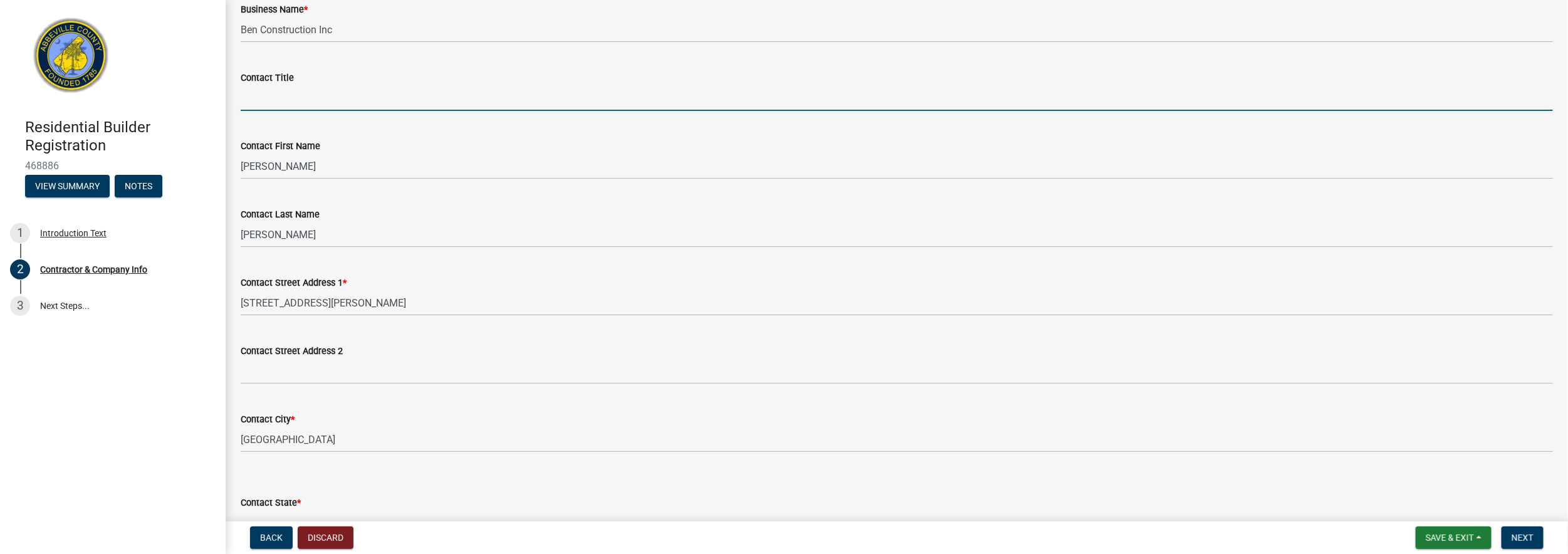
click at [288, 103] on input "Contact Title" at bounding box center [897, 98] width 1312 height 26
type input "Jennifer Shivers"
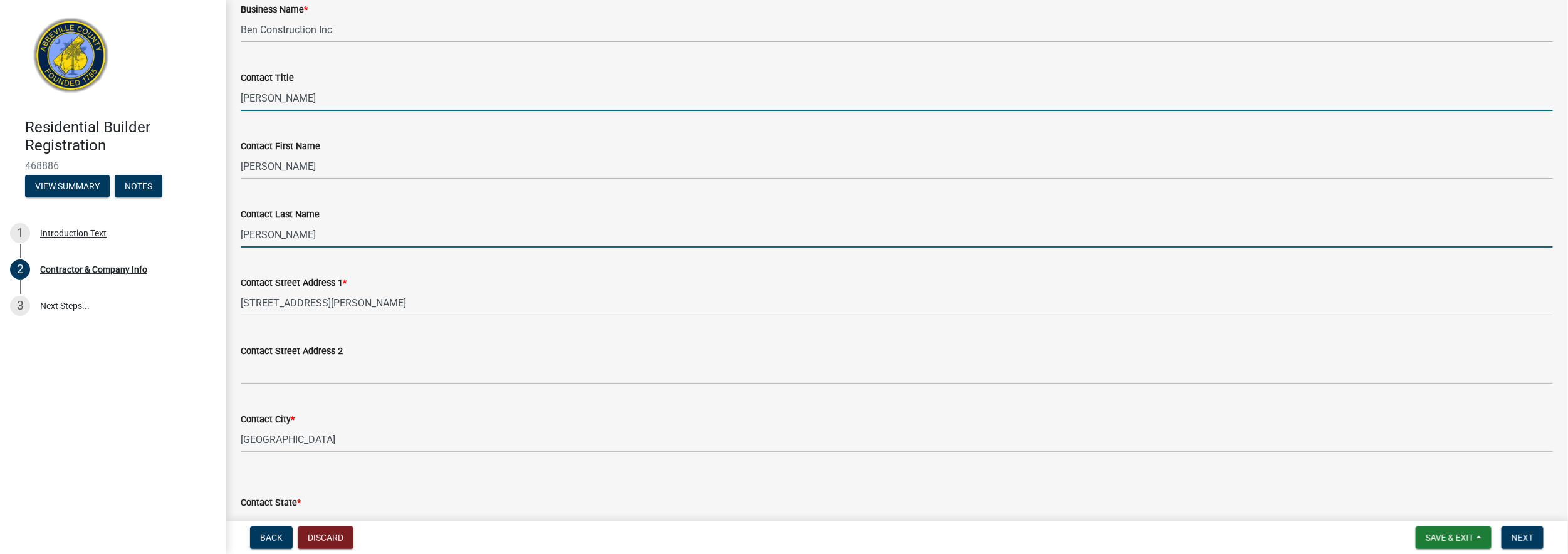
click at [311, 237] on input "Shivers" at bounding box center [897, 234] width 1312 height 26
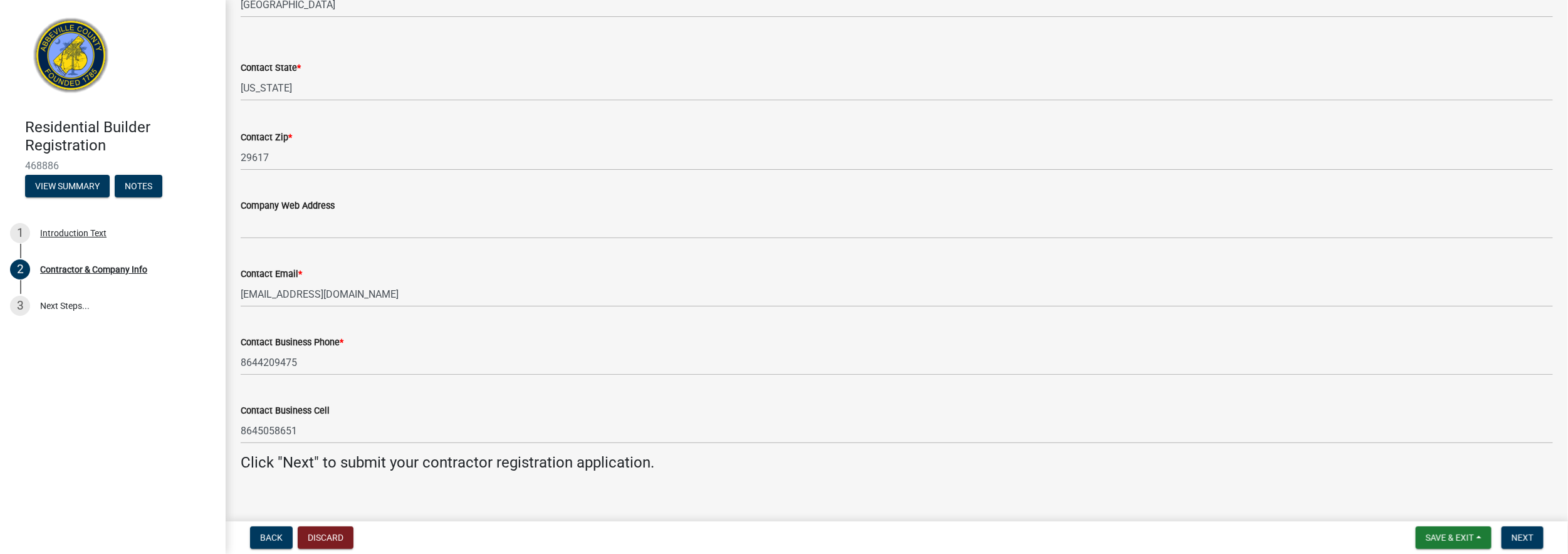
scroll to position [1142, 0]
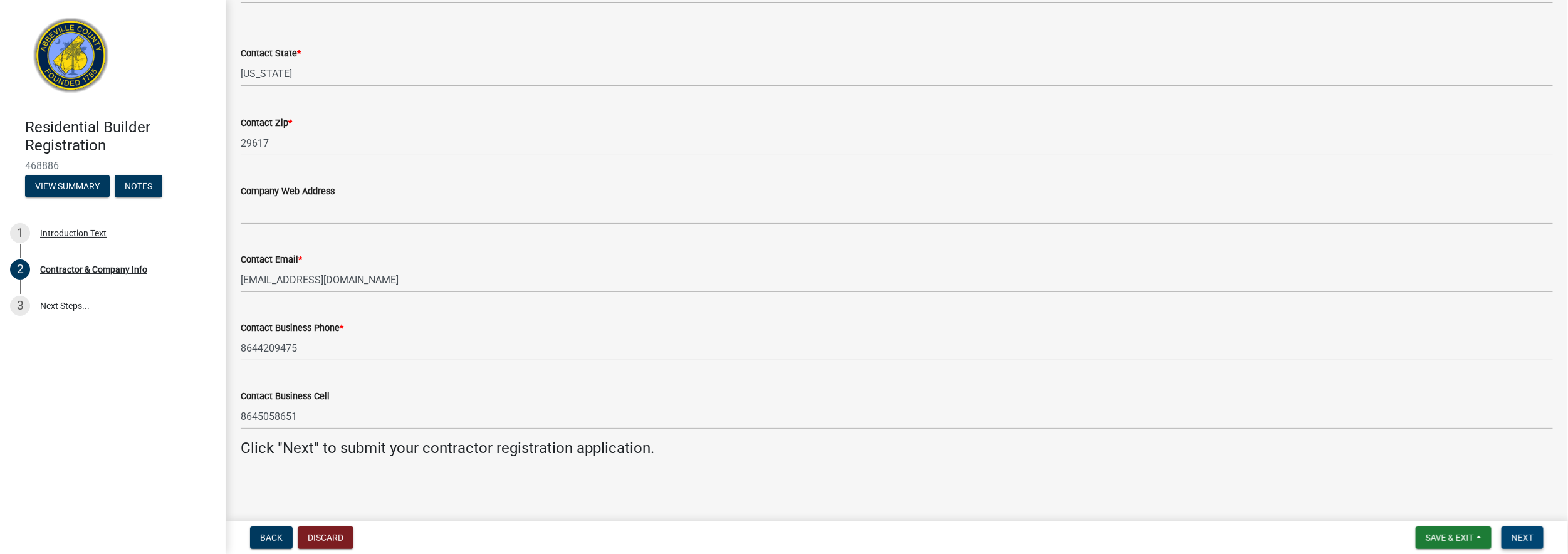
type input "Shivers III"
click at [1533, 537] on span "Next" at bounding box center [1522, 537] width 22 height 10
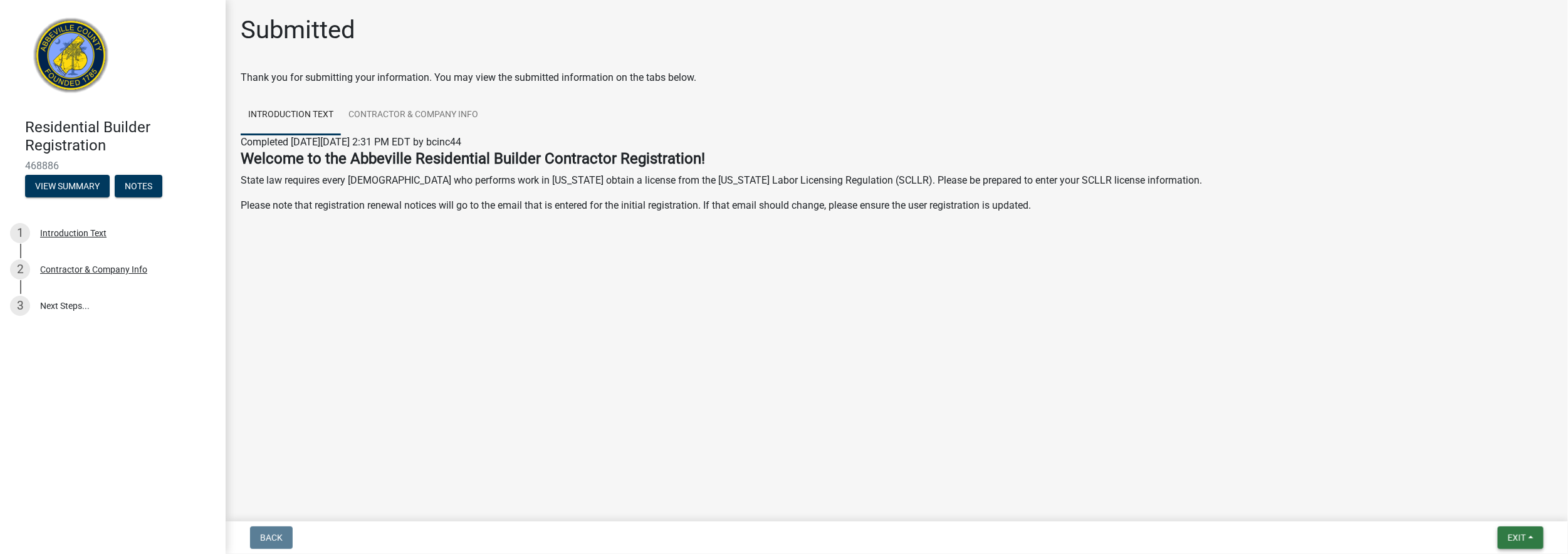
click at [1532, 536] on button "Exit" at bounding box center [1520, 537] width 46 height 22
drag, startPoint x: 904, startPoint y: 393, endPoint x: 843, endPoint y: 371, distance: 64.8
click at [895, 389] on main "Submitted Thank you for submitting your information. You may view the submitted…" at bounding box center [897, 258] width 1342 height 516
click at [1392, 265] on main "Submitted Thank you for submitting your information. You may view the submitted…" at bounding box center [897, 258] width 1342 height 516
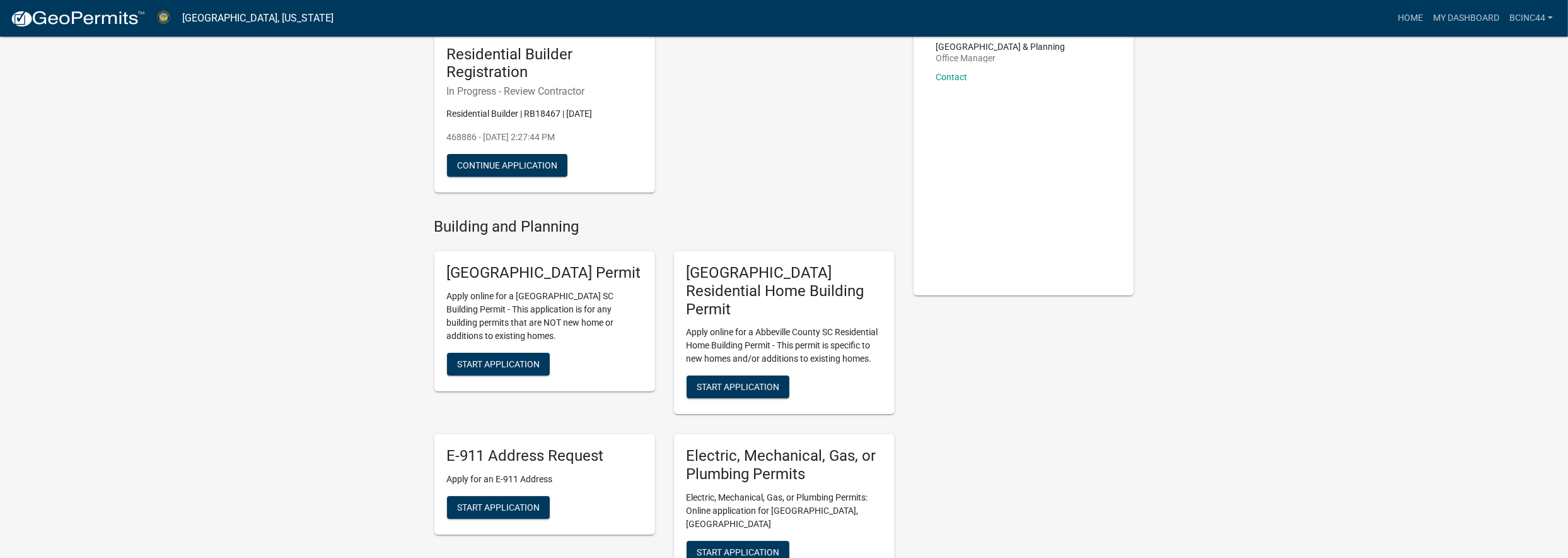
scroll to position [105, 0]
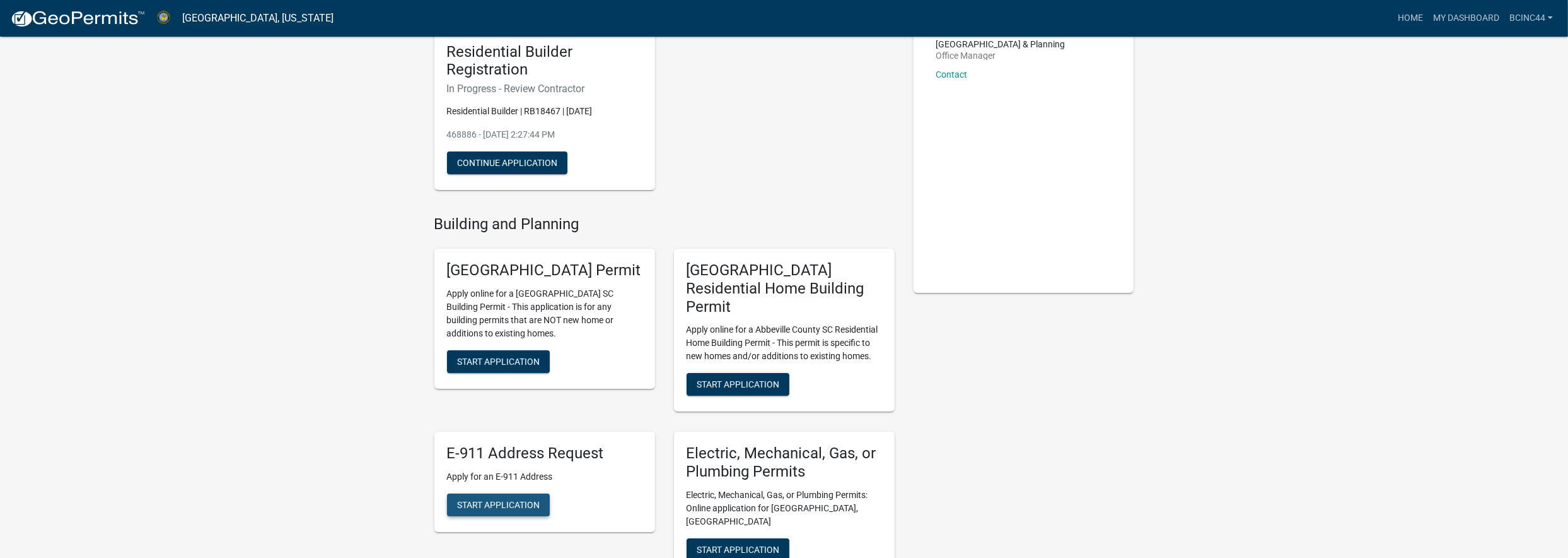
click at [522, 500] on span "Start Application" at bounding box center [498, 505] width 82 height 10
